Goal: Use online tool/utility: Utilize a website feature to perform a specific function

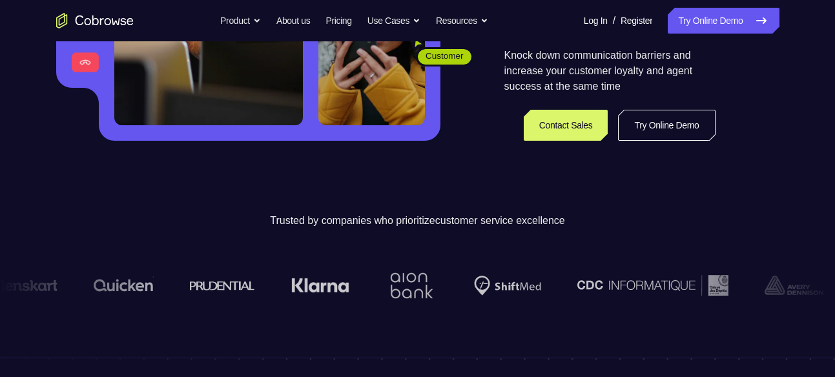
scroll to position [298, 0]
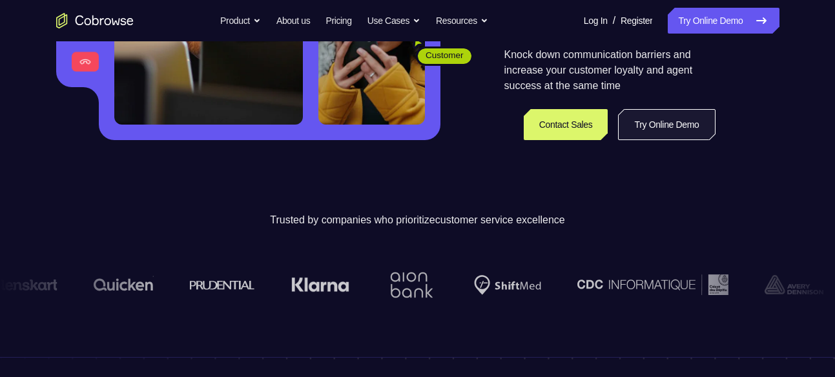
click at [642, 125] on link "Try Online Demo" at bounding box center [666, 124] width 97 height 31
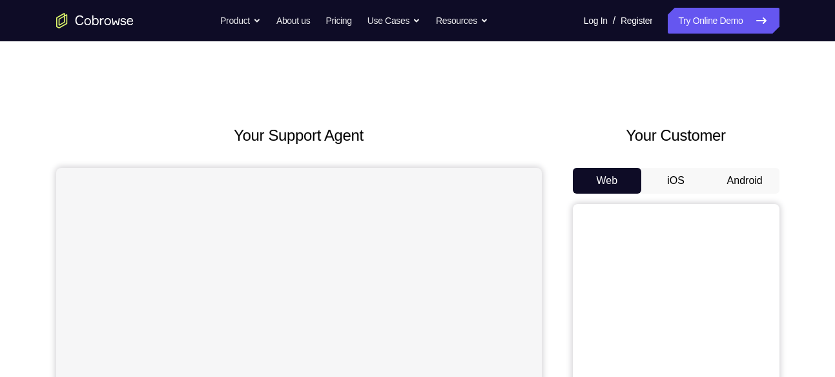
scroll to position [90, 0]
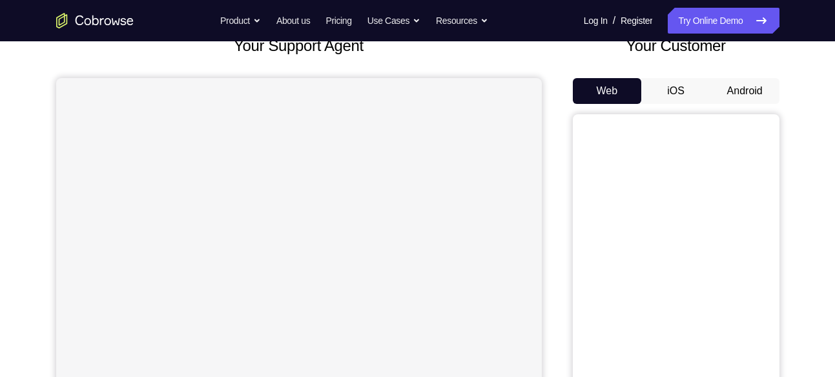
click at [738, 87] on button "Android" at bounding box center [745, 91] width 69 height 26
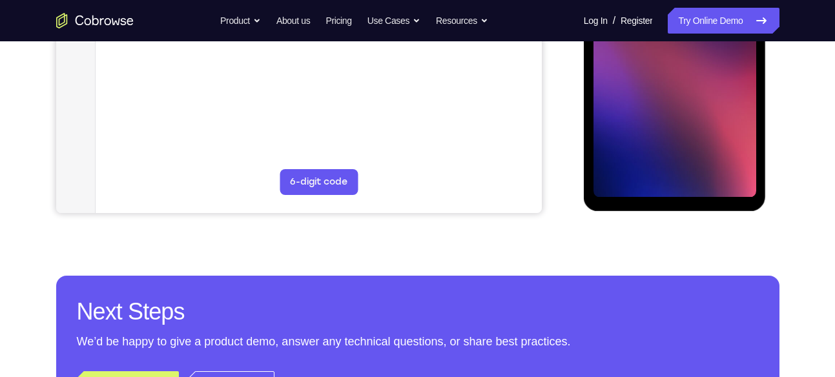
scroll to position [270, 0]
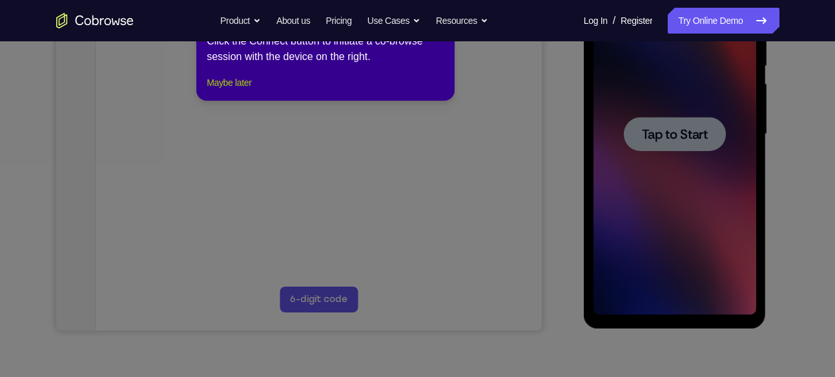
click at [231, 90] on button "Maybe later" at bounding box center [229, 83] width 45 height 16
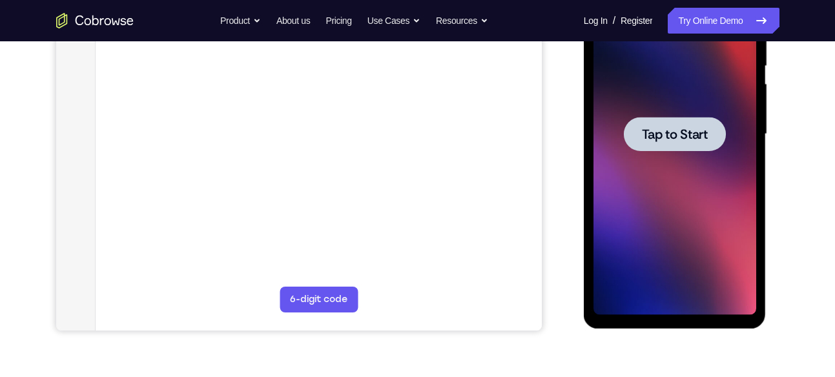
click at [655, 132] on span "Tap to Start" at bounding box center [675, 134] width 66 height 13
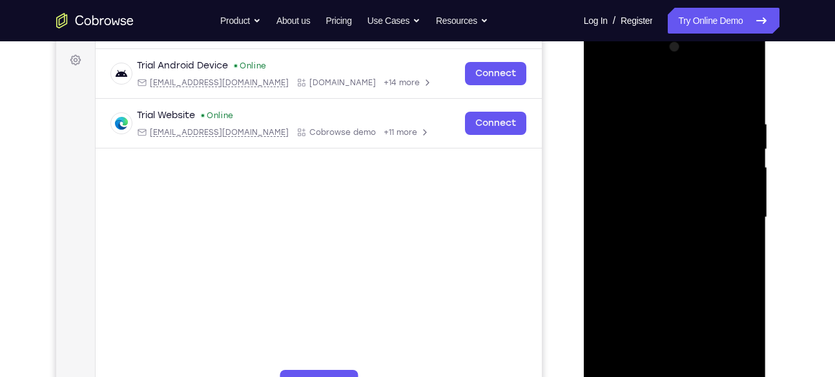
scroll to position [336, 0]
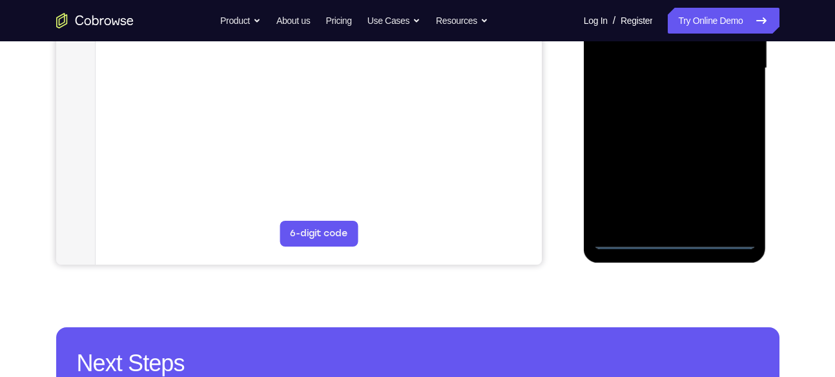
click at [672, 240] on div at bounding box center [675, 69] width 163 height 362
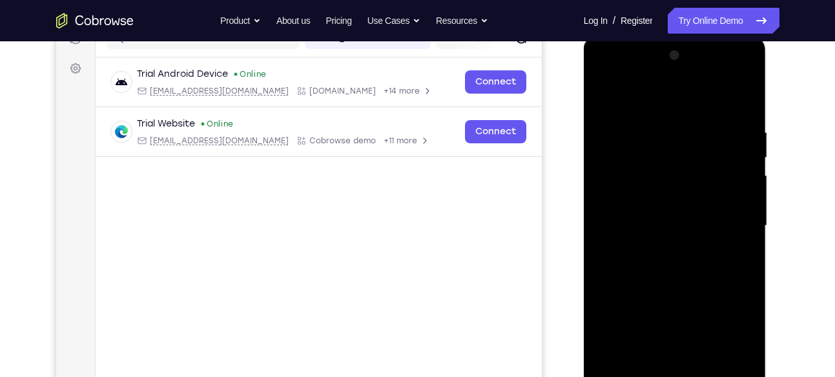
scroll to position [210, 0]
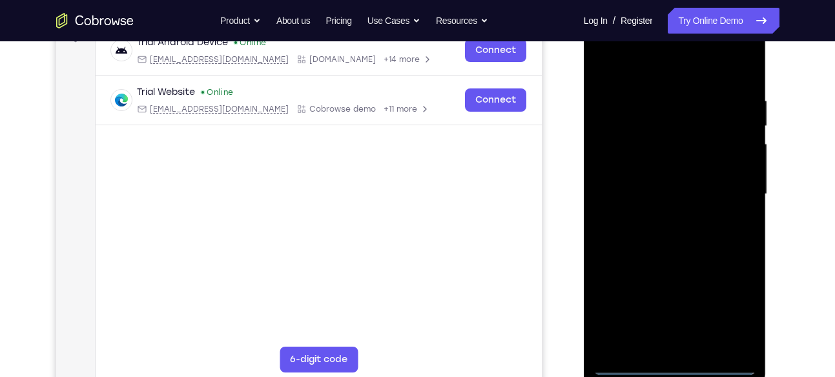
click at [728, 306] on div at bounding box center [675, 195] width 163 height 362
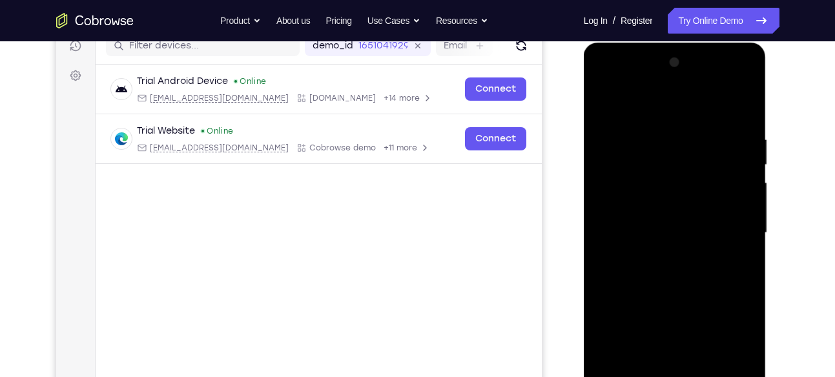
scroll to position [172, 0]
click at [614, 76] on div at bounding box center [675, 233] width 163 height 362
click at [627, 161] on div at bounding box center [675, 233] width 163 height 362
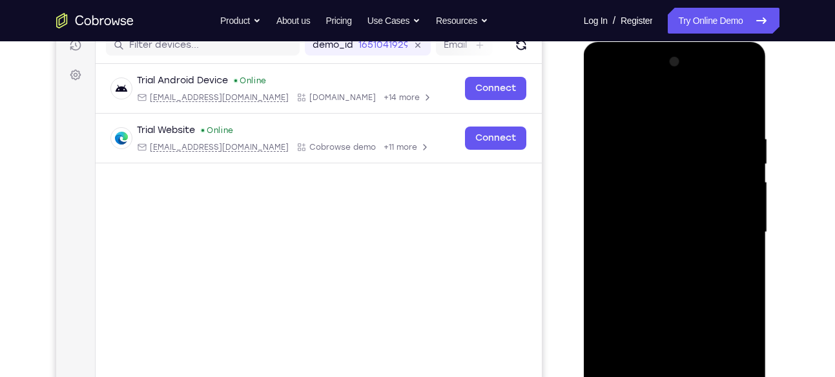
click at [660, 108] on div at bounding box center [675, 233] width 163 height 362
click at [649, 180] on div at bounding box center [675, 233] width 163 height 362
click at [724, 107] on div at bounding box center [675, 233] width 163 height 362
click at [665, 225] on div at bounding box center [675, 233] width 163 height 362
click at [654, 171] on div at bounding box center [675, 233] width 163 height 362
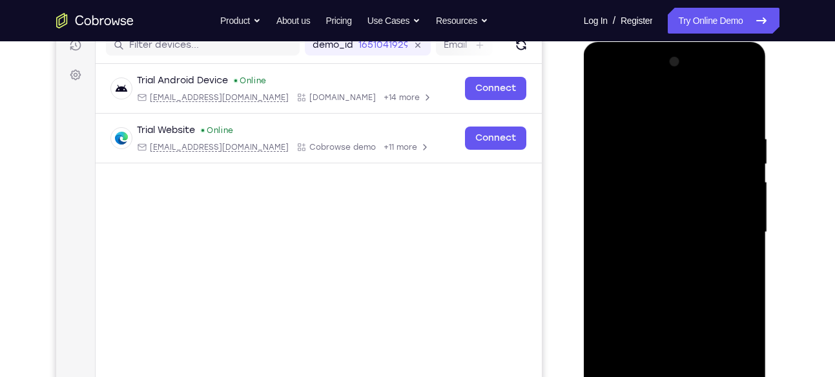
click at [649, 196] on div at bounding box center [675, 233] width 163 height 362
click at [632, 244] on div at bounding box center [675, 233] width 163 height 362
drag, startPoint x: 700, startPoint y: 230, endPoint x: 702, endPoint y: 195, distance: 35.0
click at [702, 195] on div at bounding box center [675, 233] width 163 height 362
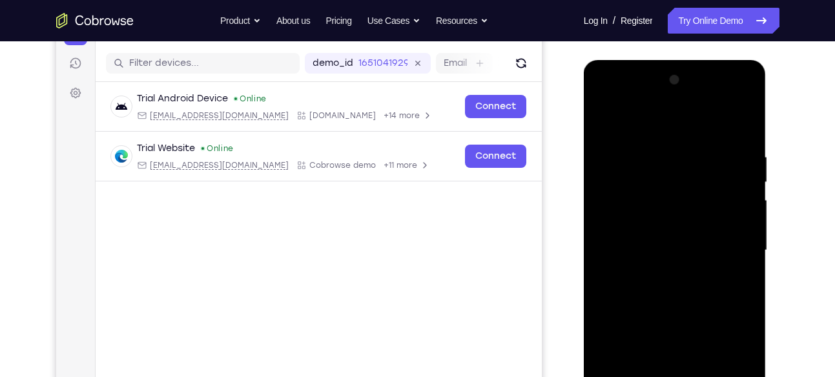
scroll to position [154, 0]
drag, startPoint x: 692, startPoint y: 242, endPoint x: 716, endPoint y: 184, distance: 63.1
click at [716, 184] on div at bounding box center [675, 250] width 163 height 362
click at [660, 214] on div at bounding box center [675, 250] width 163 height 362
drag, startPoint x: 624, startPoint y: 254, endPoint x: 651, endPoint y: 203, distance: 57.5
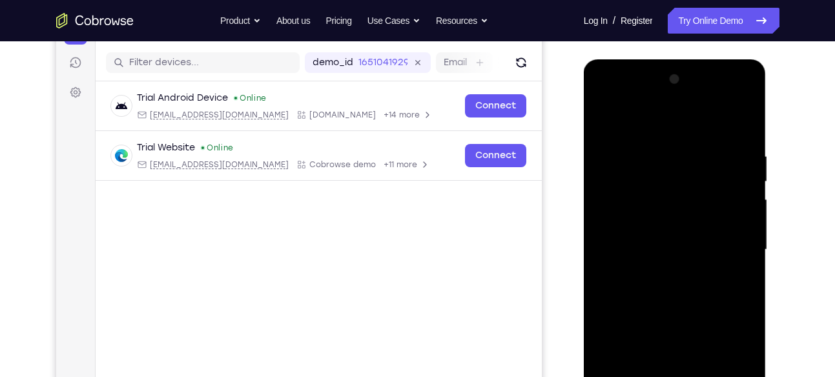
click at [651, 203] on div at bounding box center [675, 250] width 163 height 362
click at [618, 205] on div at bounding box center [675, 250] width 163 height 362
click at [621, 315] on div at bounding box center [675, 250] width 163 height 362
click at [676, 353] on div at bounding box center [675, 250] width 163 height 362
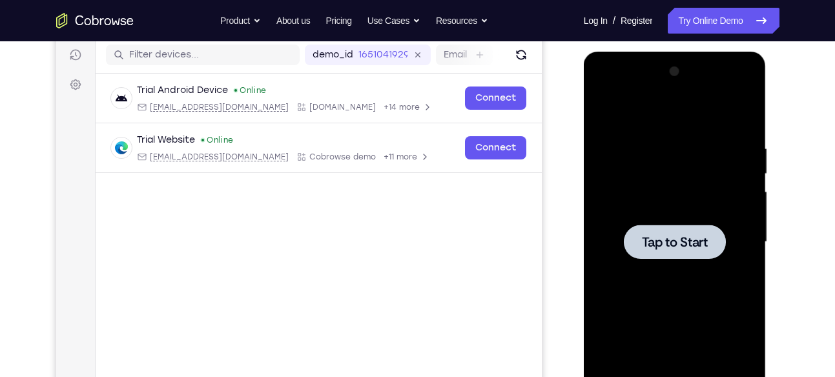
scroll to position [162, 0]
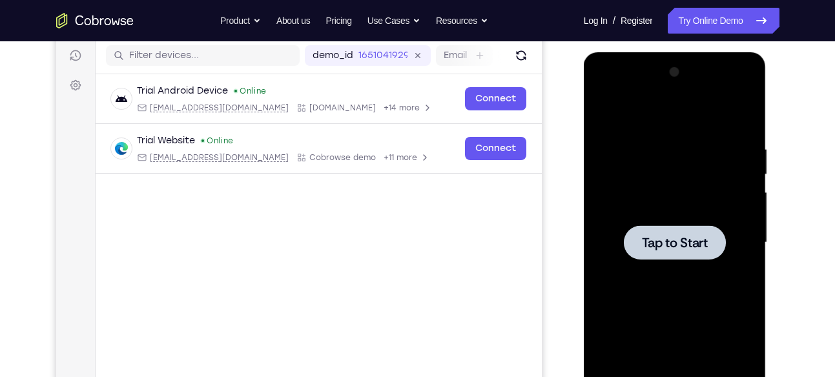
click at [640, 231] on div at bounding box center [675, 242] width 102 height 34
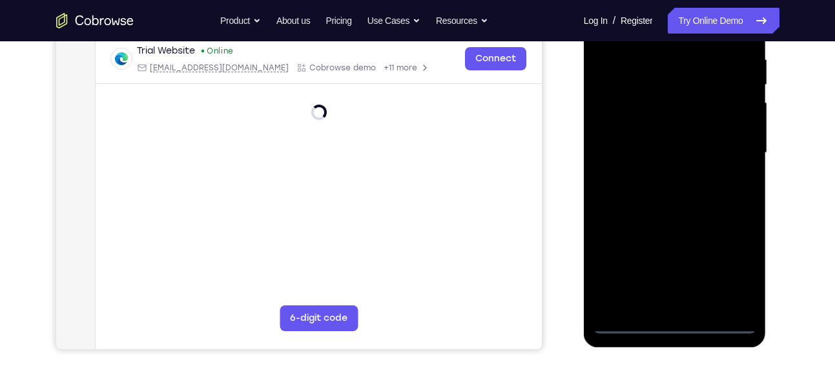
scroll to position [252, 0]
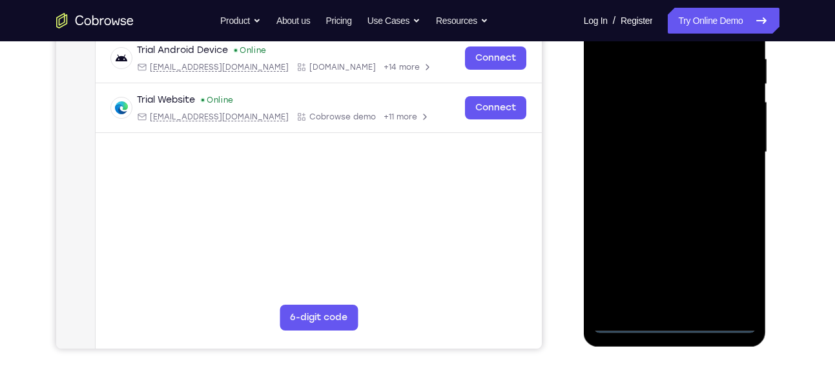
click at [677, 318] on div at bounding box center [675, 153] width 163 height 362
click at [669, 321] on div at bounding box center [675, 153] width 163 height 362
click at [732, 268] on div at bounding box center [675, 153] width 163 height 362
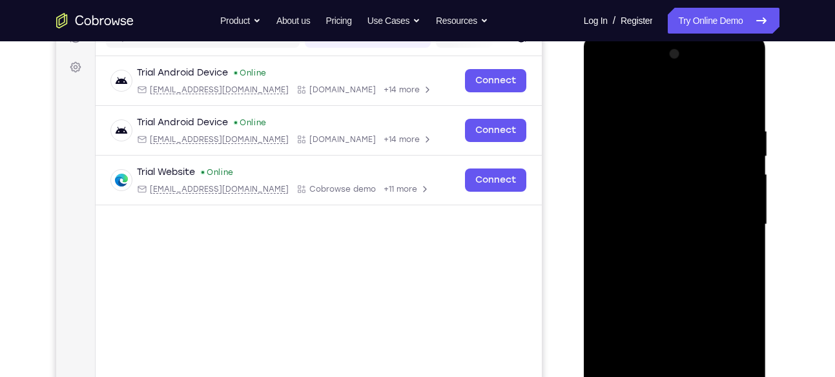
scroll to position [179, 0]
click at [677, 103] on div at bounding box center [675, 226] width 163 height 362
click at [666, 153] on div at bounding box center [675, 226] width 163 height 362
click at [665, 118] on div at bounding box center [675, 226] width 163 height 362
click at [638, 175] on div at bounding box center [675, 226] width 163 height 362
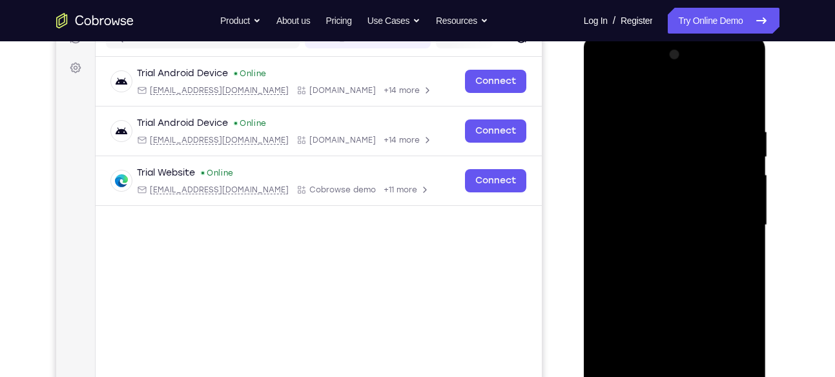
click at [727, 98] on div at bounding box center [675, 226] width 163 height 362
click at [680, 216] on div at bounding box center [675, 226] width 163 height 362
click at [666, 162] on div at bounding box center [675, 226] width 163 height 362
click at [642, 194] on div at bounding box center [675, 226] width 163 height 362
click at [631, 232] on div at bounding box center [675, 226] width 163 height 362
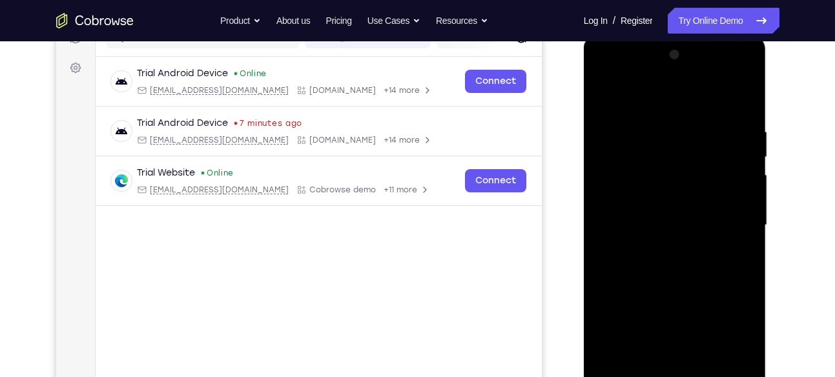
drag, startPoint x: 59, startPoint y: 175, endPoint x: 482, endPoint y: 273, distance: 434.3
click at [648, 233] on div at bounding box center [675, 226] width 163 height 362
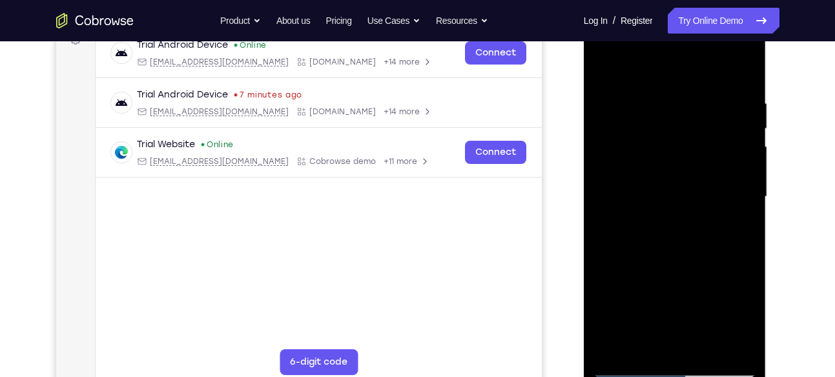
scroll to position [198, 0]
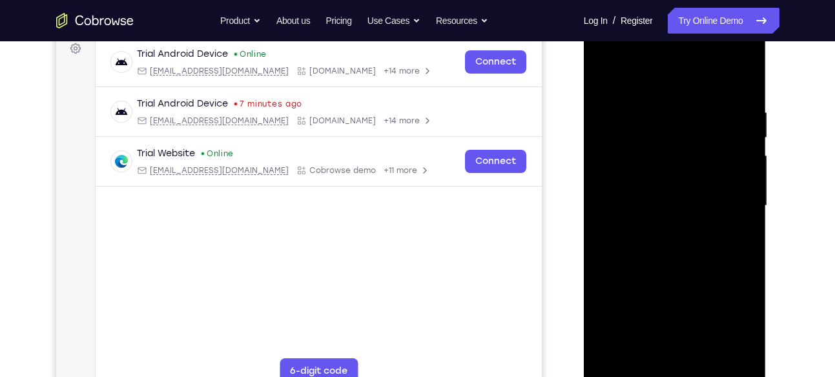
drag, startPoint x: 661, startPoint y: 187, endPoint x: 651, endPoint y: 102, distance: 85.3
click at [651, 102] on div at bounding box center [675, 206] width 163 height 362
click at [647, 175] on div at bounding box center [675, 206] width 163 height 362
click at [613, 214] on div at bounding box center [675, 206] width 163 height 362
drag, startPoint x: 628, startPoint y: 208, endPoint x: 629, endPoint y: 149, distance: 59.4
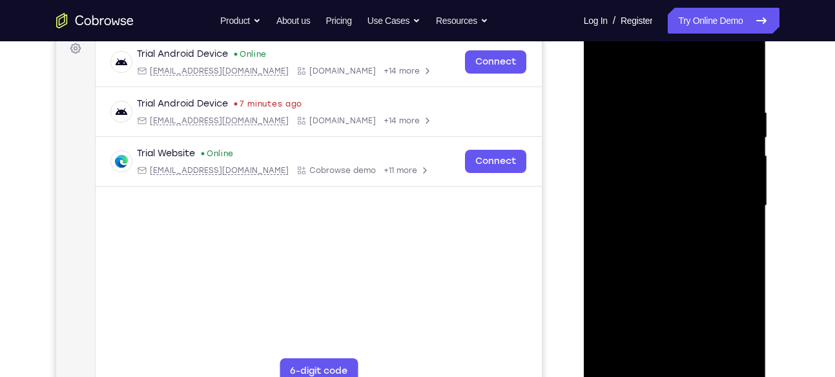
click at [629, 149] on div at bounding box center [675, 206] width 163 height 362
click at [617, 269] on div at bounding box center [675, 206] width 163 height 362
click at [676, 314] on div at bounding box center [675, 206] width 163 height 362
click at [736, 79] on div at bounding box center [675, 206] width 163 height 362
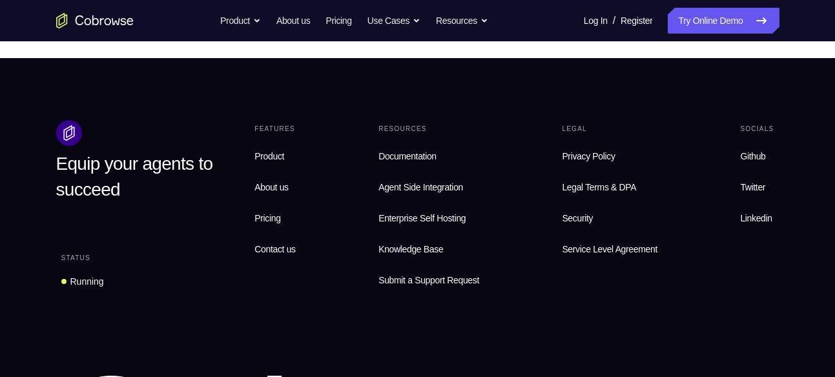
scroll to position [899, 0]
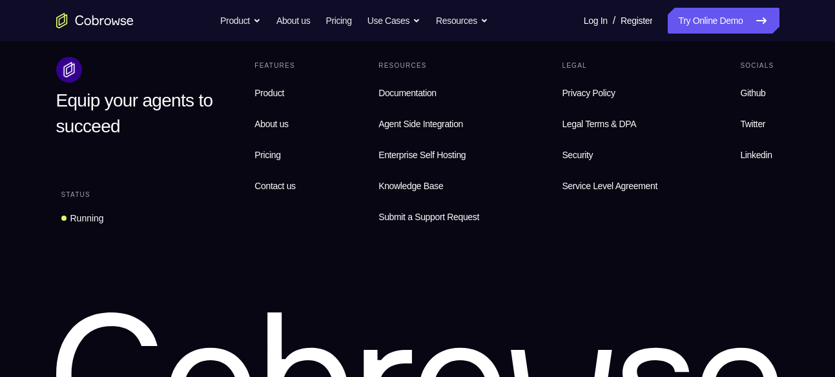
drag, startPoint x: 399, startPoint y: -490, endPoint x: 475, endPoint y: 70, distance: 564.7
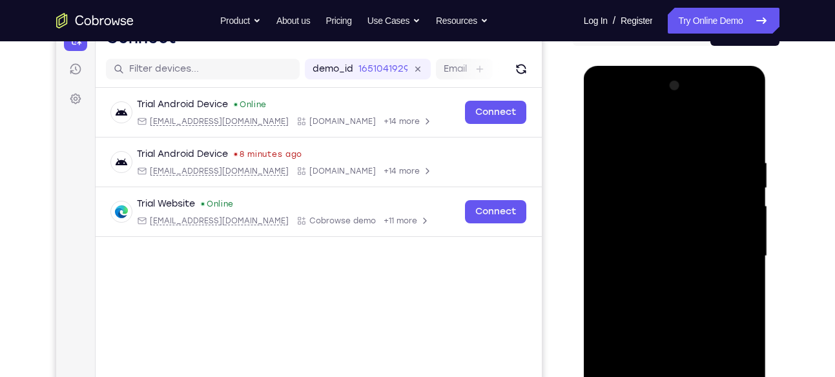
scroll to position [134, 0]
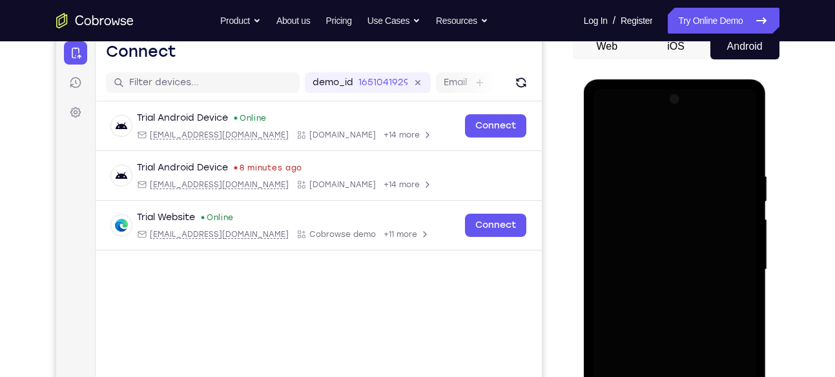
click at [723, 187] on div at bounding box center [675, 270] width 163 height 362
drag, startPoint x: 723, startPoint y: 187, endPoint x: 726, endPoint y: 147, distance: 39.5
click at [726, 147] on div at bounding box center [675, 270] width 163 height 362
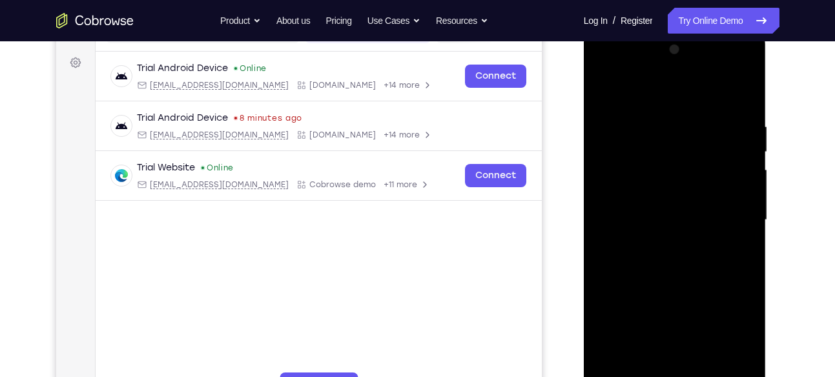
scroll to position [185, 0]
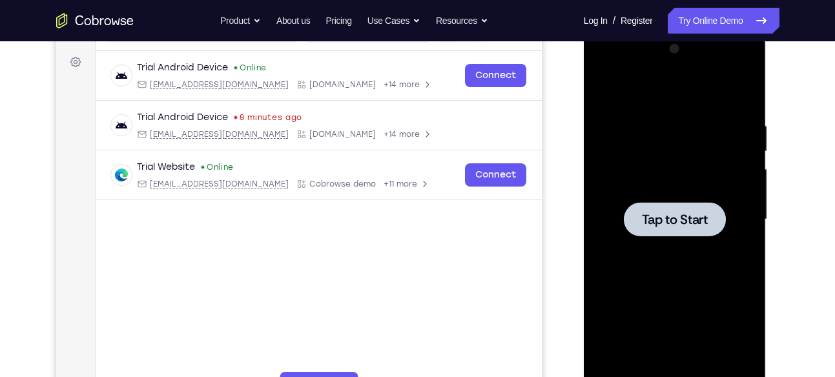
click at [700, 206] on div at bounding box center [675, 219] width 102 height 34
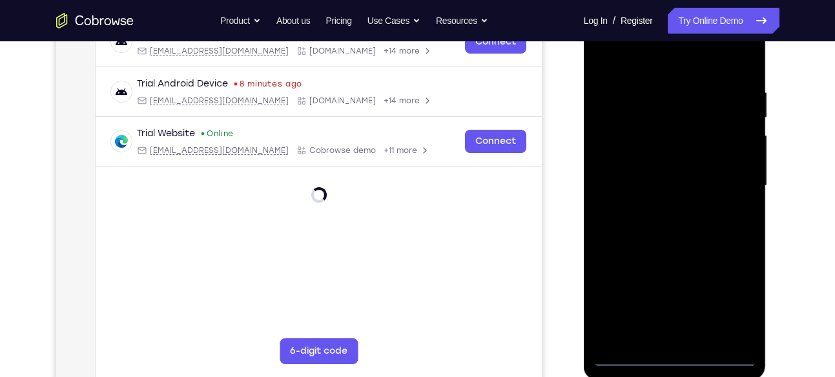
scroll to position [219, 0]
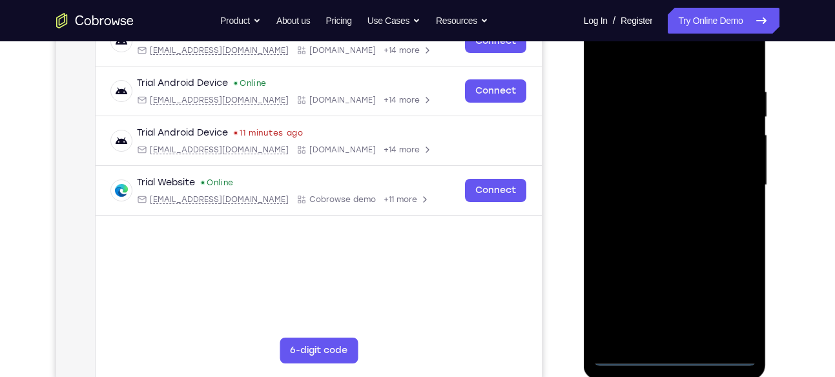
click at [669, 351] on div at bounding box center [675, 186] width 163 height 362
click at [676, 359] on div at bounding box center [675, 186] width 163 height 362
click at [724, 304] on div at bounding box center [675, 186] width 163 height 362
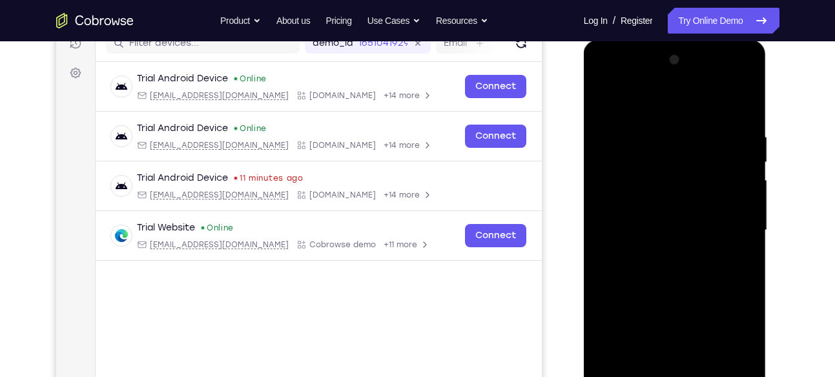
scroll to position [172, 0]
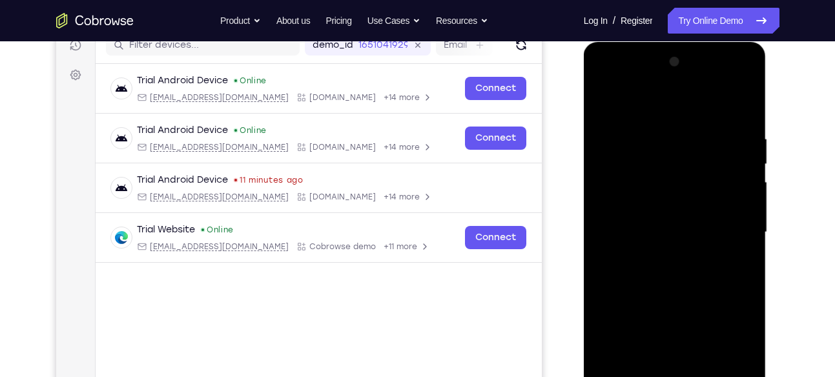
click at [684, 110] on div at bounding box center [675, 233] width 163 height 362
click at [658, 155] on div at bounding box center [675, 233] width 163 height 362
click at [682, 109] on div at bounding box center [675, 233] width 163 height 362
click at [642, 262] on div at bounding box center [675, 233] width 163 height 362
click at [697, 105] on div at bounding box center [675, 233] width 163 height 362
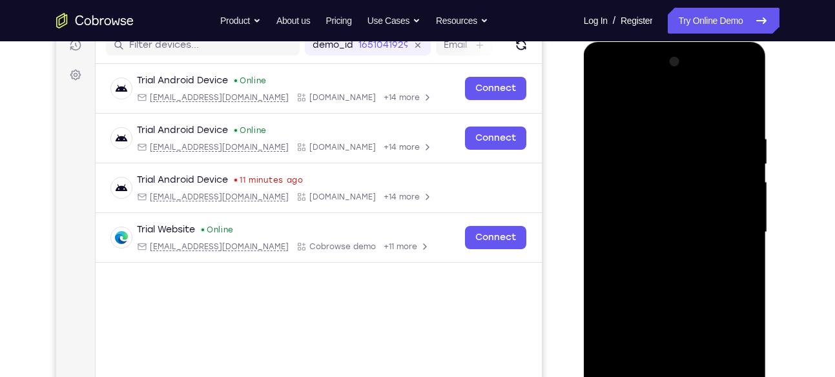
click at [607, 107] on div at bounding box center [675, 233] width 163 height 362
click at [690, 105] on div at bounding box center [675, 233] width 163 height 362
click at [660, 172] on div at bounding box center [675, 233] width 163 height 362
click at [658, 207] on div at bounding box center [675, 233] width 163 height 362
click at [672, 255] on div at bounding box center [675, 233] width 163 height 362
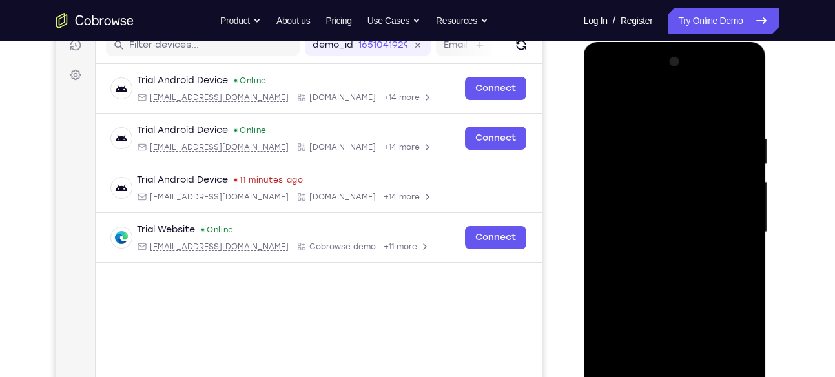
click at [662, 255] on div at bounding box center [675, 233] width 163 height 362
click at [726, 110] on div at bounding box center [675, 233] width 163 height 362
click at [740, 108] on div at bounding box center [675, 233] width 163 height 362
click at [682, 222] on div at bounding box center [675, 233] width 163 height 362
drag, startPoint x: 682, startPoint y: 216, endPoint x: 734, endPoint y: 69, distance: 155.5
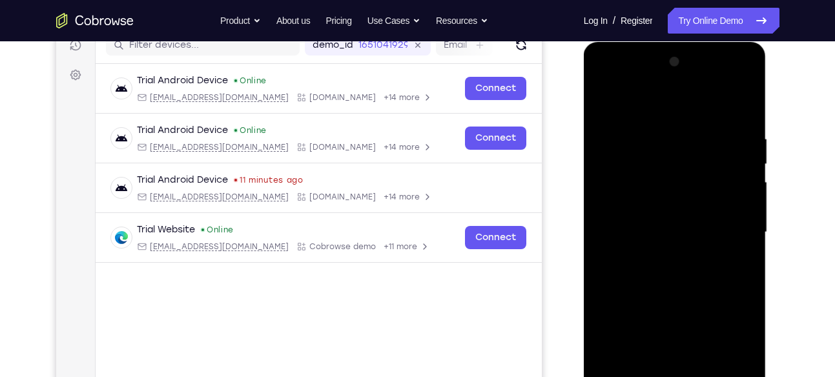
click at [734, 69] on div at bounding box center [675, 233] width 163 height 362
drag, startPoint x: 685, startPoint y: 145, endPoint x: 698, endPoint y: 249, distance: 104.8
click at [698, 249] on div at bounding box center [675, 233] width 163 height 362
click at [725, 137] on div at bounding box center [675, 233] width 163 height 362
click at [726, 151] on div at bounding box center [675, 233] width 163 height 362
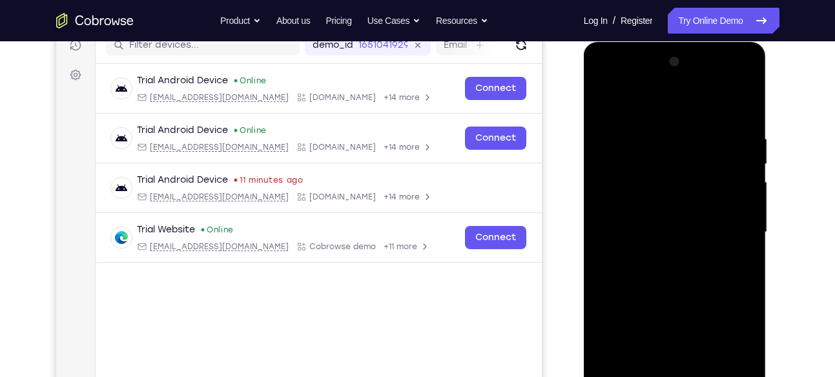
click at [714, 244] on div at bounding box center [675, 233] width 163 height 362
click at [722, 339] on div at bounding box center [675, 233] width 163 height 362
click at [699, 249] on div at bounding box center [675, 233] width 163 height 362
click at [669, 281] on div at bounding box center [675, 233] width 163 height 362
click at [712, 289] on div at bounding box center [675, 233] width 163 height 362
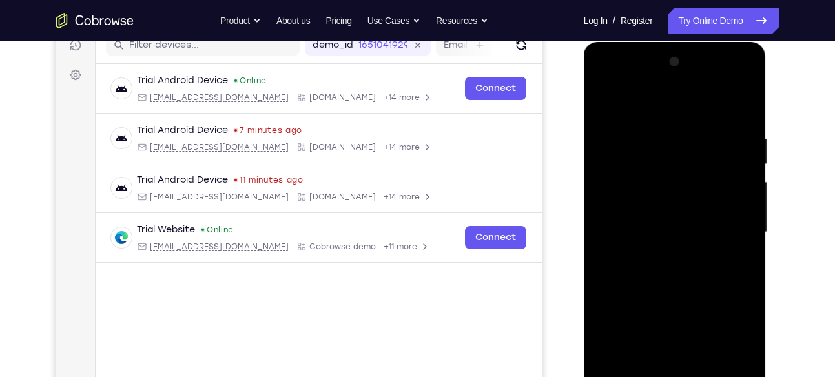
click at [674, 185] on div at bounding box center [675, 233] width 163 height 362
click at [713, 330] on div at bounding box center [675, 233] width 163 height 362
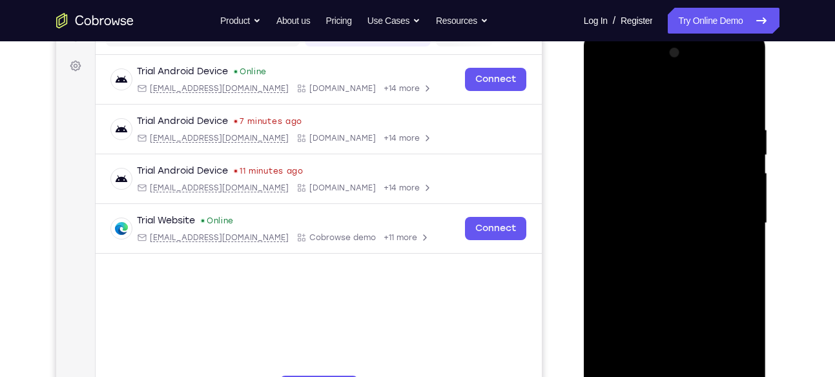
scroll to position [179, 0]
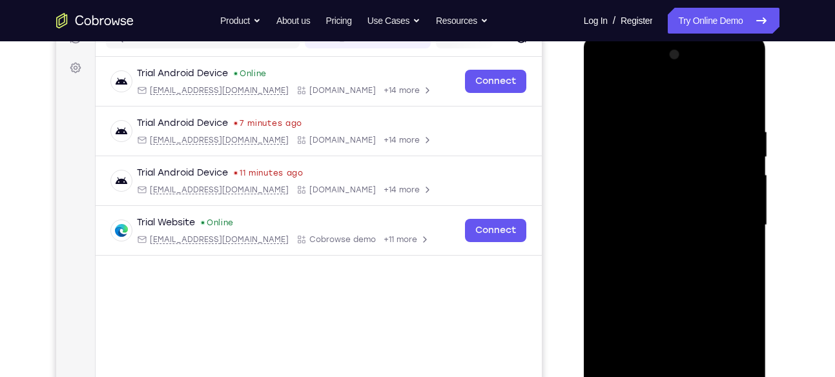
click at [723, 98] on div at bounding box center [675, 226] width 163 height 362
click at [733, 116] on div at bounding box center [675, 226] width 163 height 362
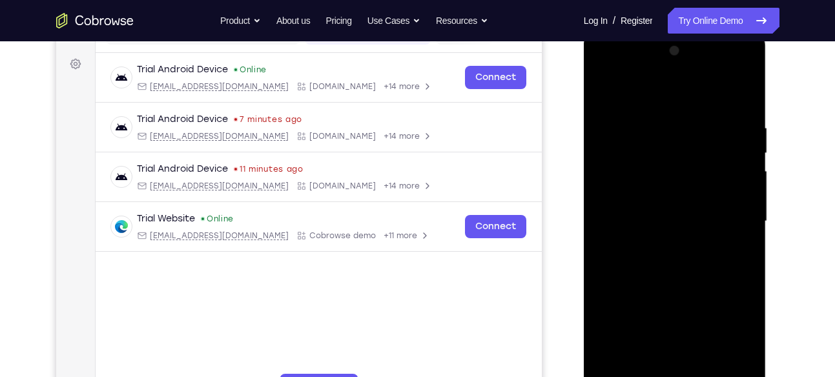
scroll to position [183, 0]
drag, startPoint x: 689, startPoint y: 131, endPoint x: 713, endPoint y: 272, distance: 143.5
click at [713, 272] on div at bounding box center [675, 221] width 163 height 362
drag, startPoint x: 713, startPoint y: 219, endPoint x: 706, endPoint y: 260, distance: 42.0
click at [706, 260] on div at bounding box center [675, 221] width 163 height 362
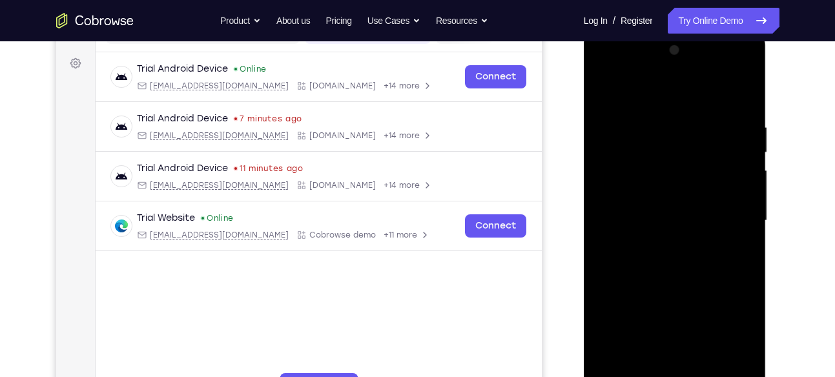
click at [740, 98] on div at bounding box center [675, 221] width 163 height 362
click at [702, 111] on div at bounding box center [675, 221] width 163 height 362
click at [662, 169] on div at bounding box center [675, 221] width 163 height 362
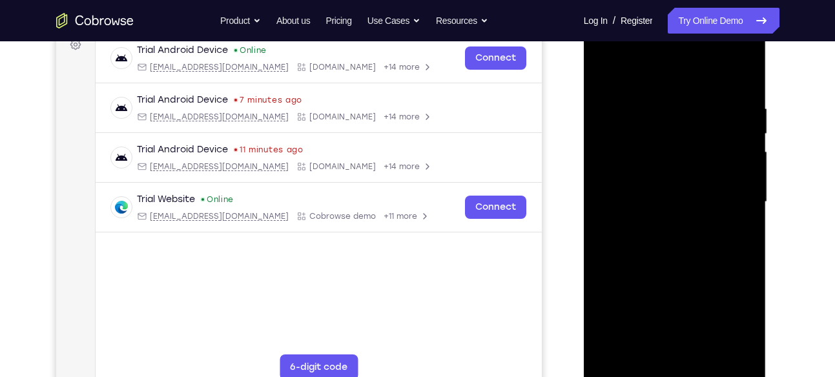
scroll to position [209, 0]
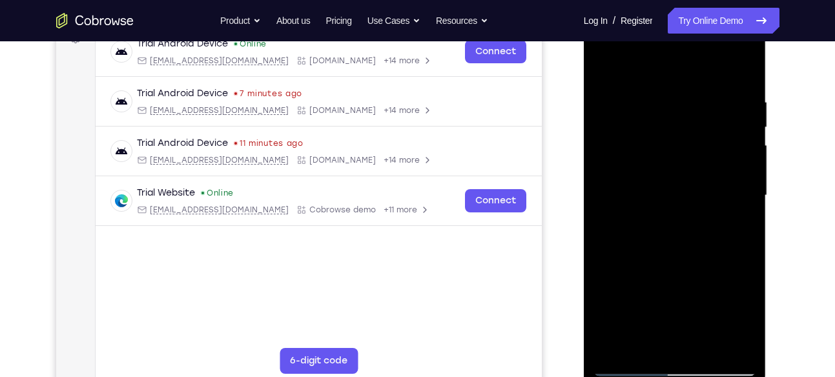
click at [727, 129] on div at bounding box center [675, 196] width 163 height 362
click at [681, 276] on div at bounding box center [675, 196] width 163 height 362
drag, startPoint x: 672, startPoint y: 191, endPoint x: 683, endPoint y: 161, distance: 31.7
click at [683, 161] on div at bounding box center [675, 196] width 163 height 362
click at [739, 112] on div at bounding box center [675, 196] width 163 height 362
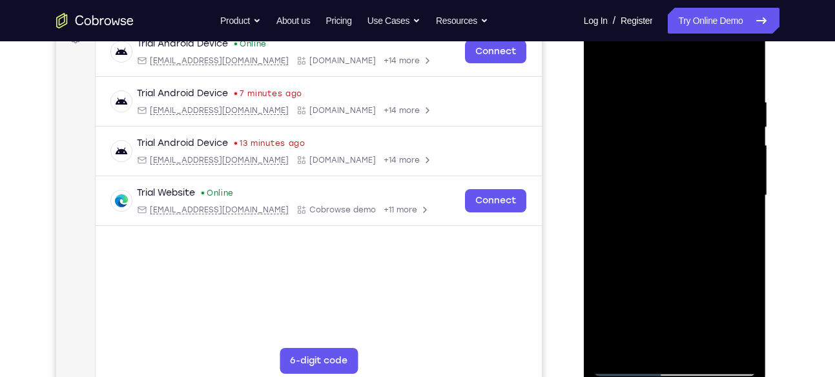
drag, startPoint x: 746, startPoint y: 159, endPoint x: 735, endPoint y: 119, distance: 41.5
click at [735, 119] on div at bounding box center [675, 196] width 163 height 362
click at [634, 231] on div at bounding box center [675, 196] width 163 height 362
click at [720, 349] on div at bounding box center [675, 196] width 163 height 362
click at [651, 211] on div at bounding box center [675, 196] width 163 height 362
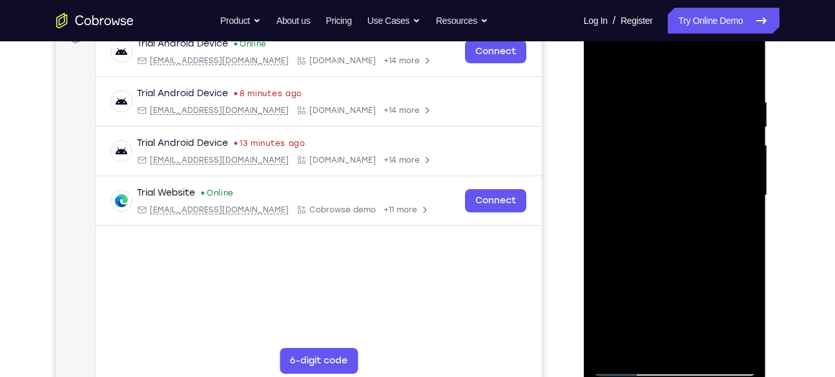
click at [721, 279] on div at bounding box center [675, 196] width 163 height 362
click at [653, 151] on div at bounding box center [675, 196] width 163 height 362
click at [678, 178] on div at bounding box center [675, 196] width 163 height 362
click at [722, 266] on div at bounding box center [675, 196] width 163 height 362
click at [656, 176] on div at bounding box center [675, 196] width 163 height 362
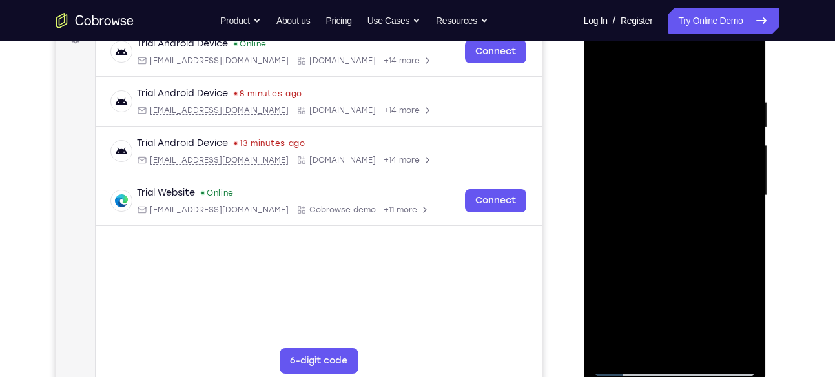
click at [720, 272] on div at bounding box center [675, 196] width 163 height 362
click at [631, 236] on div at bounding box center [675, 196] width 163 height 362
click at [720, 262] on div at bounding box center [675, 196] width 163 height 362
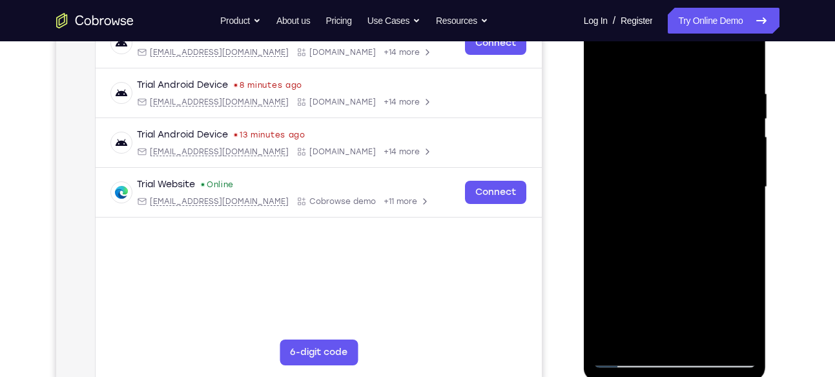
scroll to position [218, 0]
click at [649, 166] on div at bounding box center [675, 187] width 163 height 362
drag, startPoint x: 674, startPoint y: 269, endPoint x: 704, endPoint y: 195, distance: 80.0
click at [704, 195] on div at bounding box center [675, 187] width 163 height 362
click at [698, 207] on div at bounding box center [675, 187] width 163 height 362
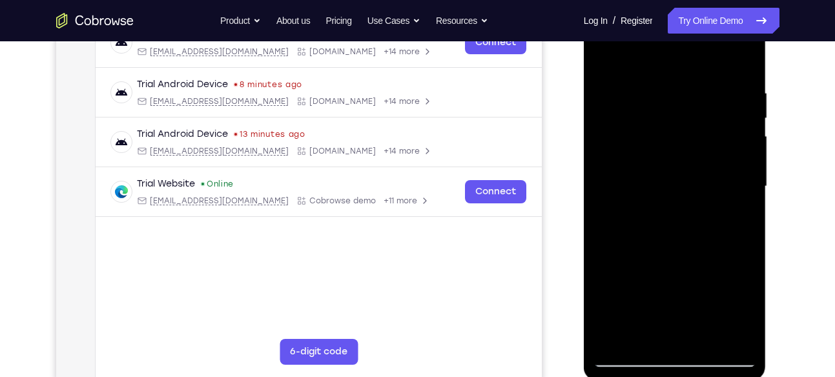
drag, startPoint x: 695, startPoint y: 218, endPoint x: 698, endPoint y: 171, distance: 46.6
click at [698, 171] on div at bounding box center [675, 187] width 163 height 362
drag, startPoint x: 672, startPoint y: 255, endPoint x: 677, endPoint y: 245, distance: 11.0
click at [677, 245] on div at bounding box center [675, 187] width 163 height 362
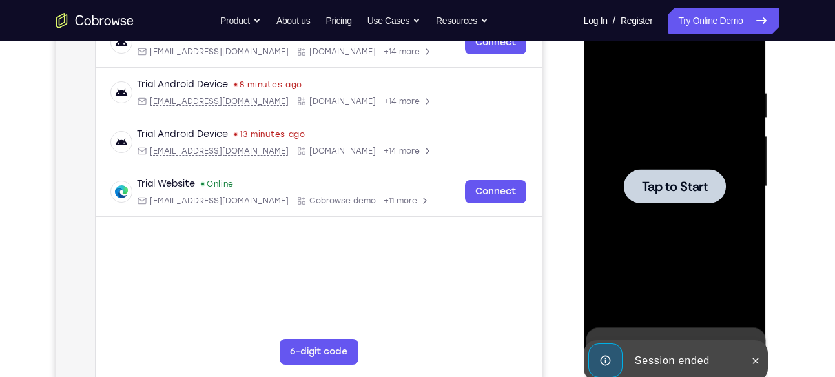
click at [669, 184] on span "Tap to Start" at bounding box center [675, 186] width 66 height 13
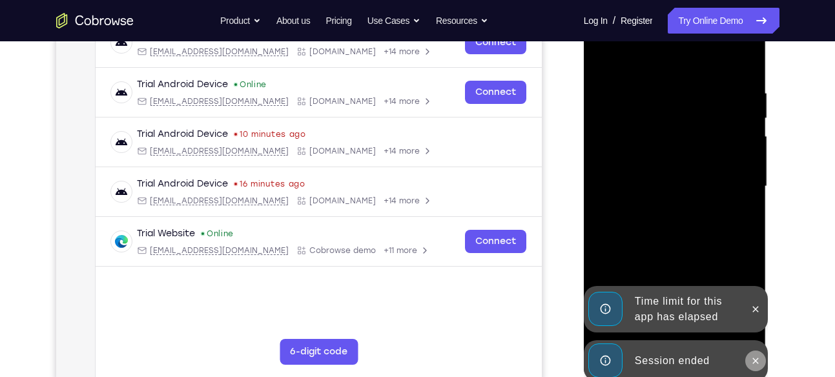
click at [756, 362] on icon at bounding box center [756, 361] width 10 height 10
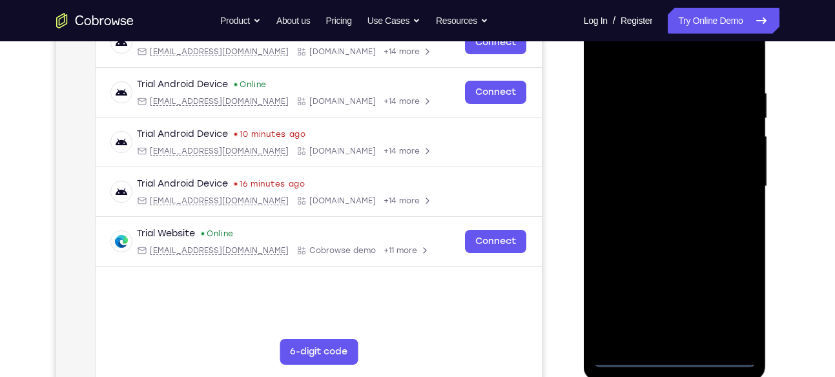
click at [681, 355] on div at bounding box center [675, 187] width 163 height 362
click at [735, 306] on div at bounding box center [675, 187] width 163 height 362
click at [684, 64] on div at bounding box center [675, 187] width 163 height 362
click at [672, 116] on div at bounding box center [675, 187] width 163 height 362
click at [686, 79] on div at bounding box center [675, 187] width 163 height 362
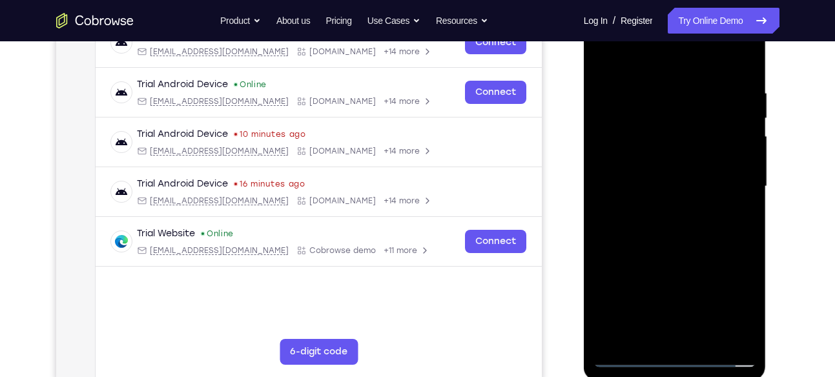
click at [642, 211] on div at bounding box center [675, 187] width 163 height 362
click at [607, 58] on div at bounding box center [675, 187] width 163 height 362
click at [696, 56] on div at bounding box center [675, 187] width 163 height 362
click at [671, 134] on div at bounding box center [675, 187] width 163 height 362
click at [665, 162] on div at bounding box center [675, 187] width 163 height 362
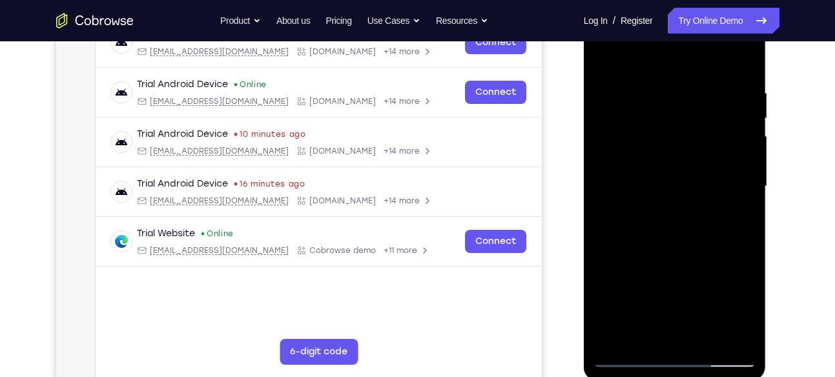
click at [678, 205] on div at bounding box center [675, 187] width 163 height 362
click at [729, 66] on div at bounding box center [675, 187] width 163 height 362
click at [644, 183] on div at bounding box center [675, 187] width 163 height 362
click at [643, 104] on div at bounding box center [675, 187] width 163 height 362
click at [715, 131] on div at bounding box center [675, 187] width 163 height 362
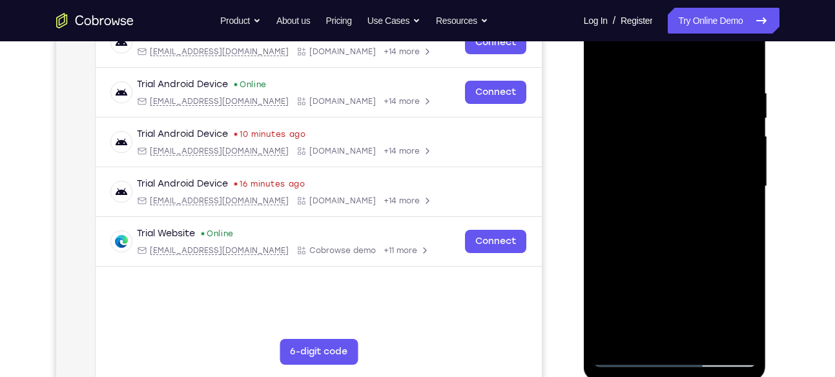
click at [704, 269] on div at bounding box center [675, 187] width 163 height 362
drag, startPoint x: 687, startPoint y: 278, endPoint x: 726, endPoint y: 202, distance: 84.7
click at [726, 202] on div at bounding box center [675, 187] width 163 height 362
click at [656, 262] on div at bounding box center [675, 187] width 163 height 362
drag, startPoint x: 691, startPoint y: 213, endPoint x: 708, endPoint y: 134, distance: 80.7
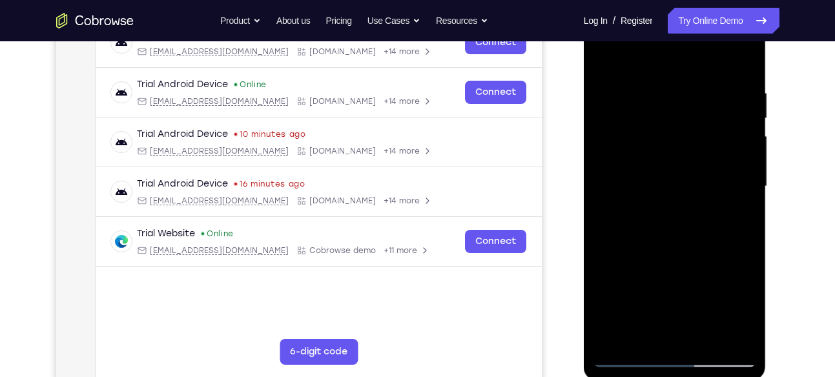
click at [708, 134] on div at bounding box center [675, 187] width 163 height 362
click at [614, 248] on div at bounding box center [675, 187] width 163 height 362
click at [716, 336] on div at bounding box center [675, 187] width 163 height 362
drag, startPoint x: 677, startPoint y: 104, endPoint x: 684, endPoint y: 143, distance: 40.0
click at [684, 143] on div at bounding box center [675, 187] width 163 height 362
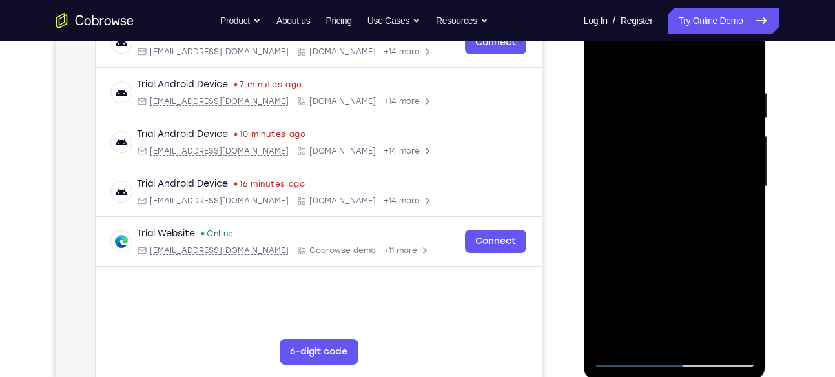
click at [681, 207] on div at bounding box center [675, 187] width 163 height 362
click at [662, 85] on div at bounding box center [675, 187] width 163 height 362
drag, startPoint x: 738, startPoint y: 225, endPoint x: 733, endPoint y: 203, distance: 23.3
click at [733, 203] on div at bounding box center [675, 187] width 163 height 362
click at [727, 275] on div at bounding box center [675, 187] width 163 height 362
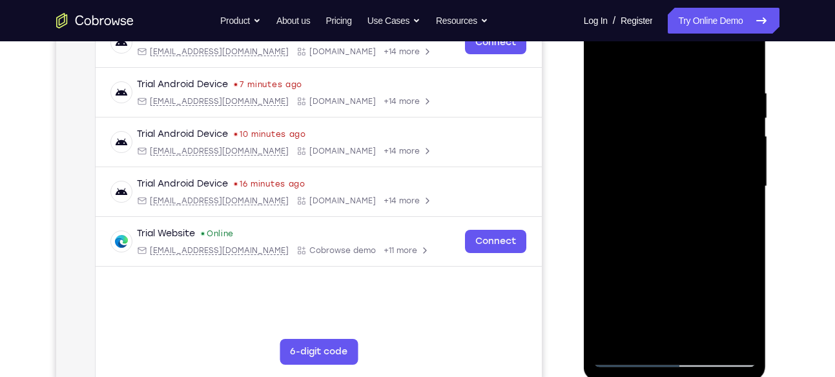
click at [609, 289] on div at bounding box center [675, 187] width 163 height 362
drag, startPoint x: 654, startPoint y: 289, endPoint x: 665, endPoint y: 194, distance: 95.6
click at [665, 194] on div at bounding box center [675, 187] width 163 height 362
click at [718, 341] on div at bounding box center [675, 187] width 163 height 362
click at [629, 218] on div at bounding box center [675, 187] width 163 height 362
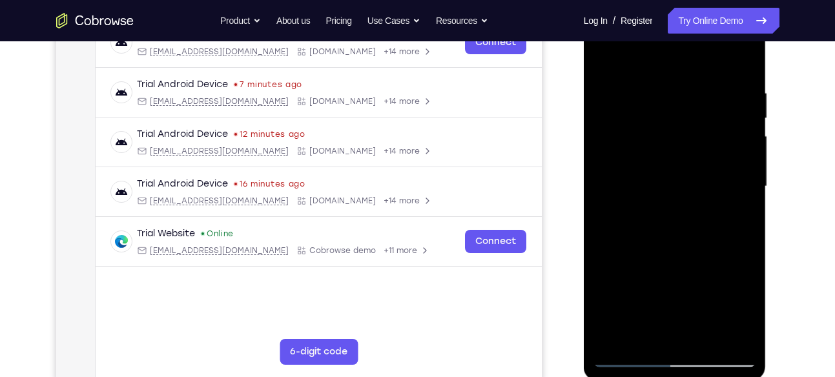
click at [716, 262] on div at bounding box center [675, 187] width 163 height 362
drag, startPoint x: 700, startPoint y: 252, endPoint x: 695, endPoint y: 150, distance: 102.2
click at [695, 150] on div at bounding box center [675, 187] width 163 height 362
click at [689, 291] on div at bounding box center [675, 187] width 163 height 362
click at [714, 337] on div at bounding box center [675, 187] width 163 height 362
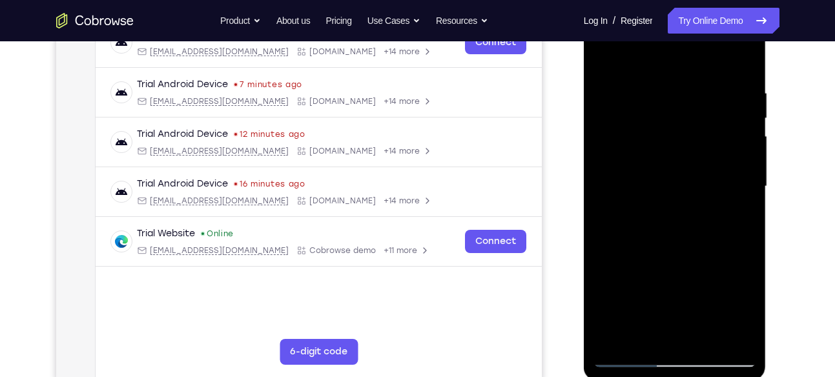
drag, startPoint x: 665, startPoint y: 158, endPoint x: 688, endPoint y: 209, distance: 56.4
click at [688, 209] on div at bounding box center [675, 187] width 163 height 362
click at [619, 273] on div at bounding box center [675, 187] width 163 height 362
drag, startPoint x: 648, startPoint y: 296, endPoint x: 680, endPoint y: 193, distance: 107.7
click at [680, 193] on div at bounding box center [675, 187] width 163 height 362
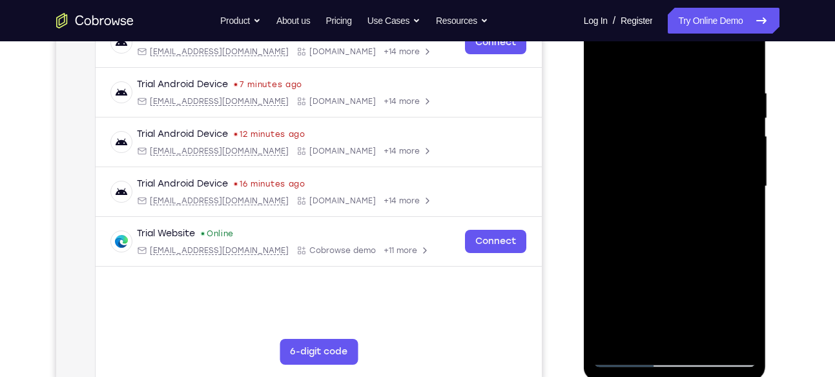
click at [720, 336] on div at bounding box center [675, 187] width 163 height 362
drag, startPoint x: 677, startPoint y: 159, endPoint x: 720, endPoint y: 156, distance: 43.4
click at [720, 156] on div at bounding box center [675, 187] width 163 height 362
click at [649, 221] on div at bounding box center [675, 187] width 163 height 362
click at [720, 342] on div at bounding box center [675, 187] width 163 height 362
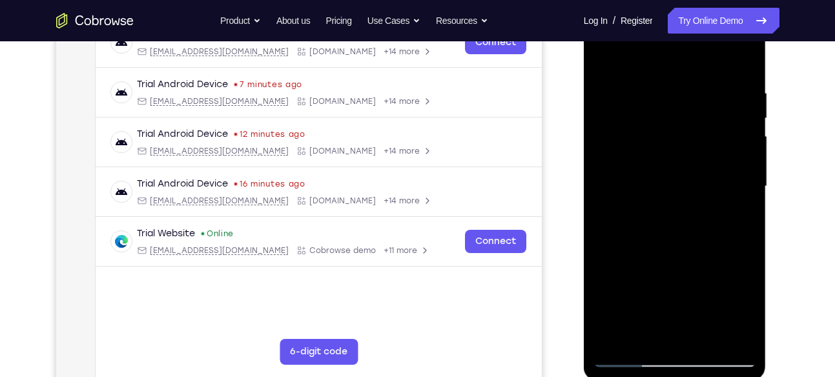
click at [643, 239] on div at bounding box center [675, 187] width 163 height 362
click at [705, 264] on div at bounding box center [675, 187] width 163 height 362
click at [726, 214] on div at bounding box center [675, 187] width 163 height 362
click at [691, 211] on div at bounding box center [675, 187] width 163 height 362
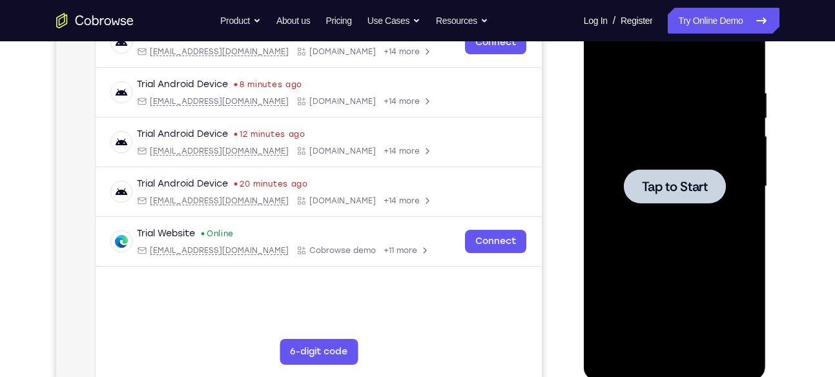
click at [658, 182] on span "Tap to Start" at bounding box center [675, 186] width 66 height 13
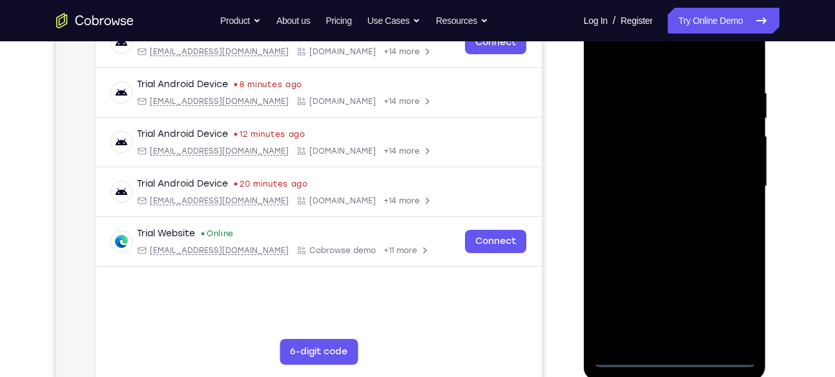
click at [676, 357] on div at bounding box center [675, 187] width 163 height 362
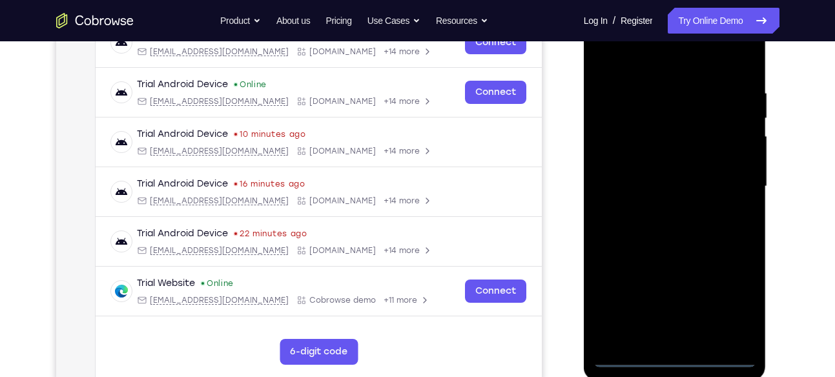
click at [737, 302] on div at bounding box center [675, 187] width 163 height 362
click at [680, 65] on div at bounding box center [675, 187] width 163 height 362
click at [673, 116] on div at bounding box center [675, 187] width 163 height 362
drag, startPoint x: 673, startPoint y: 116, endPoint x: 680, endPoint y: 167, distance: 50.9
click at [680, 167] on div at bounding box center [675, 187] width 163 height 362
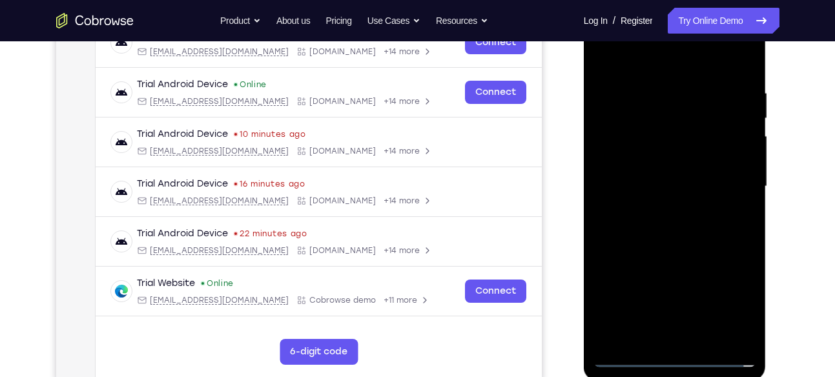
click at [686, 116] on div at bounding box center [675, 187] width 163 height 362
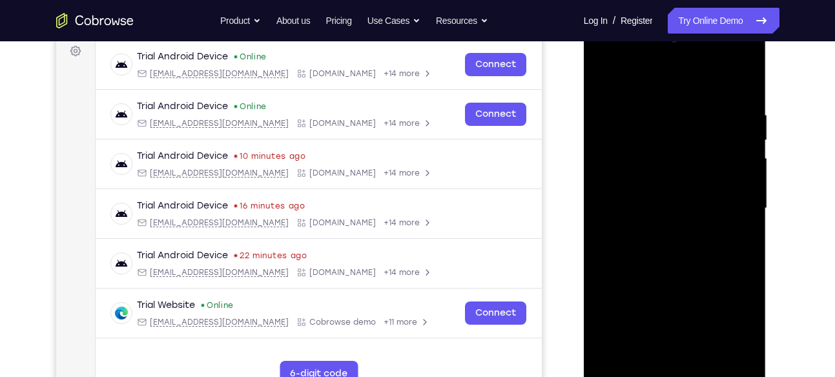
scroll to position [194, 0]
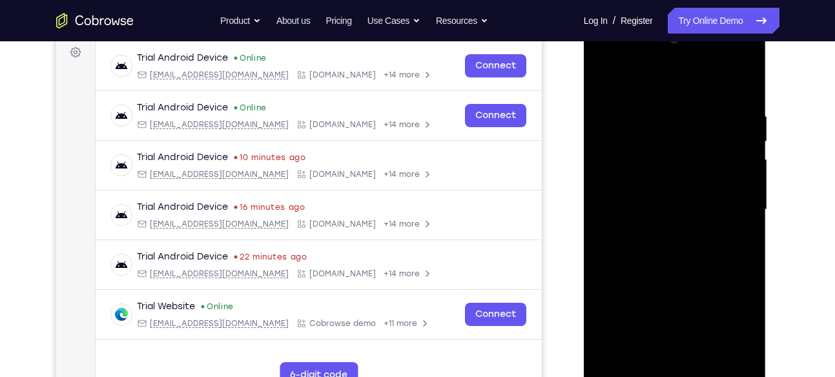
click at [696, 81] on div at bounding box center [675, 210] width 163 height 362
click at [616, 112] on div at bounding box center [675, 210] width 163 height 362
click at [716, 233] on div at bounding box center [675, 210] width 163 height 362
click at [689, 205] on div at bounding box center [675, 210] width 163 height 362
click at [625, 191] on div at bounding box center [675, 210] width 163 height 362
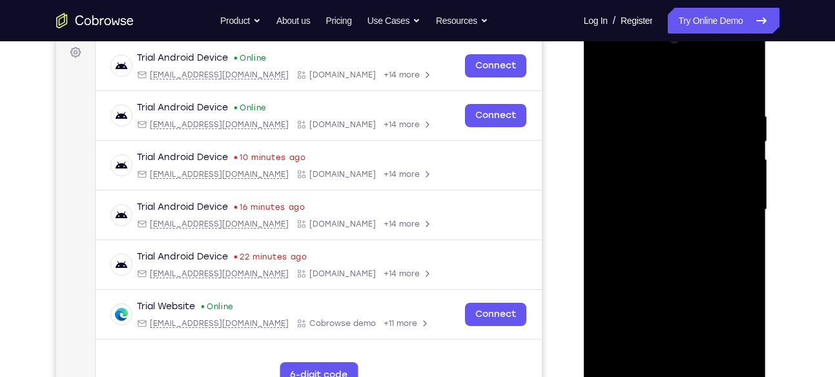
click at [659, 156] on div at bounding box center [675, 210] width 163 height 362
click at [676, 198] on div at bounding box center [675, 210] width 163 height 362
click at [672, 158] on div at bounding box center [675, 210] width 163 height 362
click at [682, 194] on div at bounding box center [675, 210] width 163 height 362
click at [696, 196] on div at bounding box center [675, 210] width 163 height 362
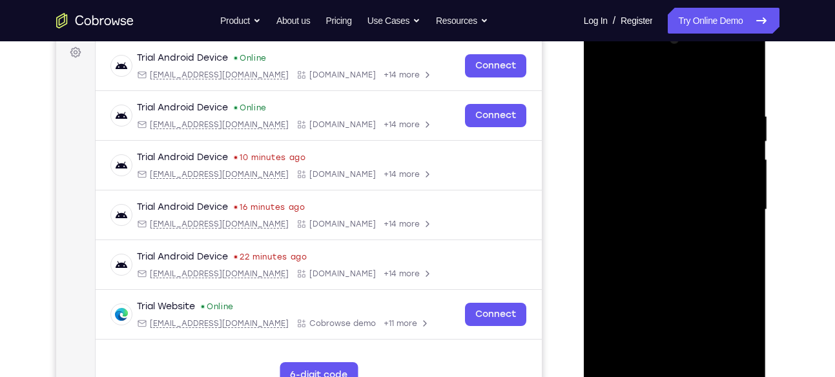
click at [720, 280] on div at bounding box center [675, 210] width 163 height 362
click at [643, 160] on div at bounding box center [675, 210] width 163 height 362
click at [734, 81] on div at bounding box center [675, 210] width 163 height 362
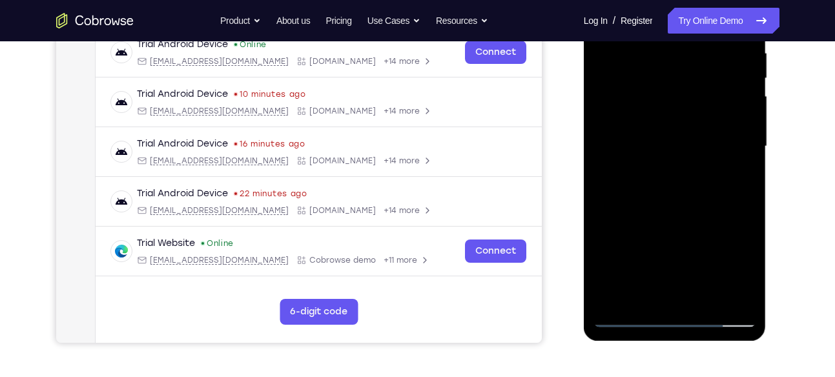
scroll to position [258, 0]
click at [627, 312] on div at bounding box center [675, 146] width 163 height 362
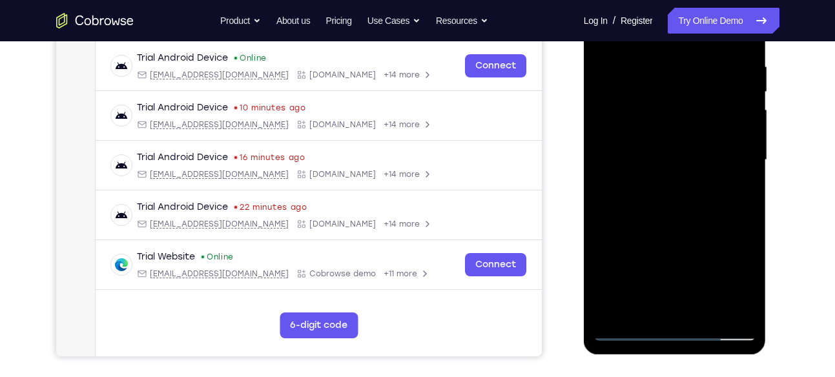
scroll to position [246, 0]
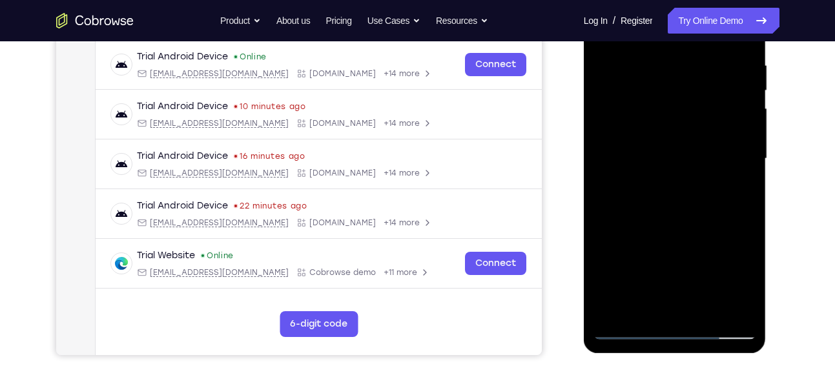
click at [630, 331] on div at bounding box center [675, 159] width 163 height 362
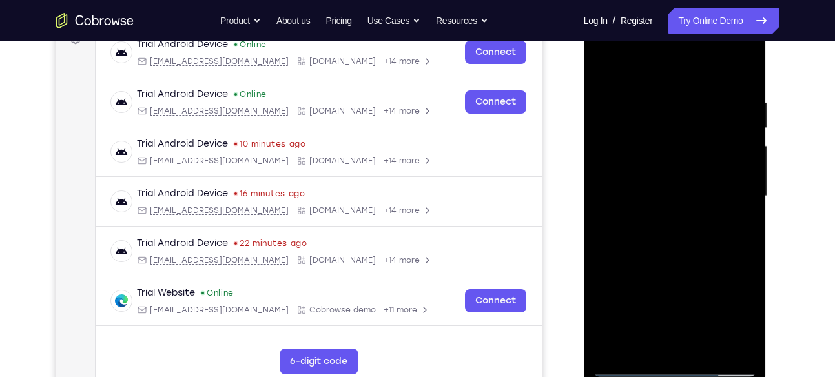
scroll to position [207, 0]
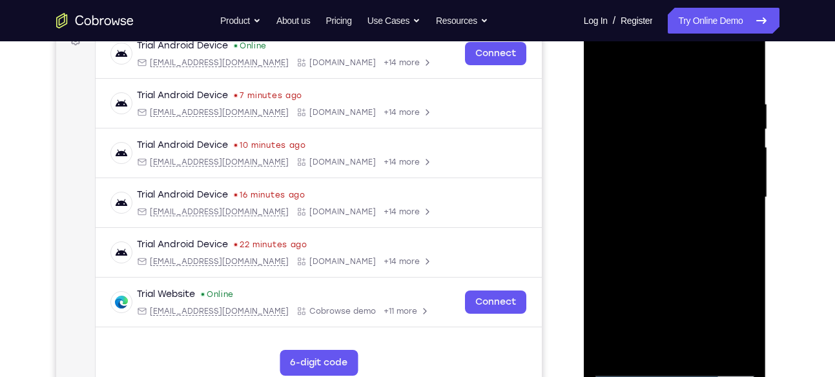
click at [694, 71] on div at bounding box center [675, 198] width 163 height 362
click at [658, 145] on div at bounding box center [675, 198] width 163 height 362
click at [653, 172] on div at bounding box center [675, 198] width 163 height 362
click at [733, 176] on div at bounding box center [675, 198] width 163 height 362
click at [695, 184] on div at bounding box center [675, 198] width 163 height 362
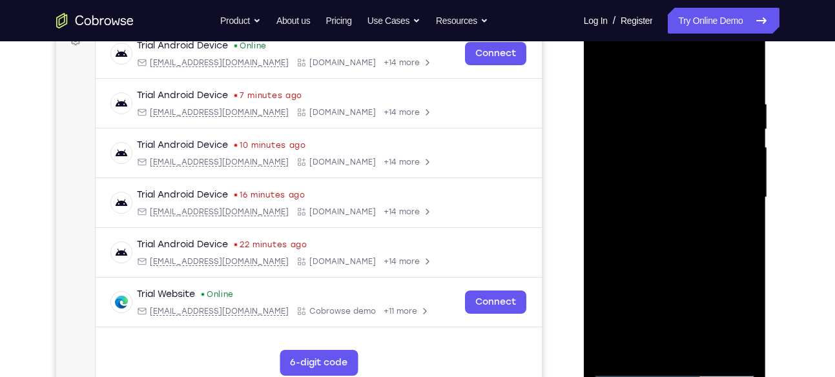
click at [647, 218] on div at bounding box center [675, 198] width 163 height 362
click at [723, 67] on div at bounding box center [675, 198] width 163 height 362
click at [645, 135] on div at bounding box center [675, 198] width 163 height 362
drag, startPoint x: 735, startPoint y: 148, endPoint x: 614, endPoint y: 142, distance: 121.0
click at [614, 142] on div at bounding box center [675, 198] width 163 height 362
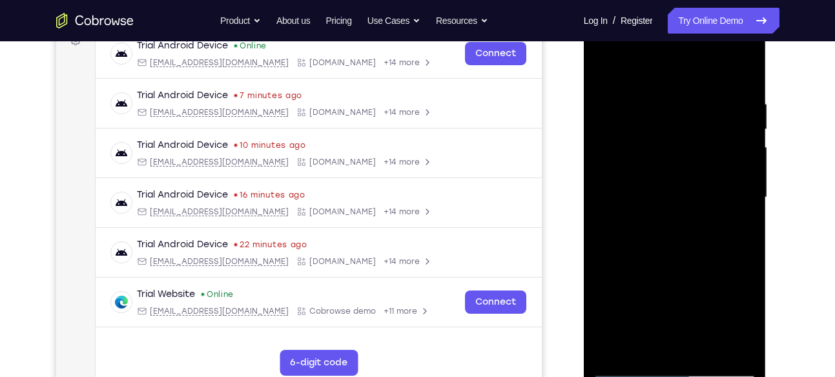
click at [680, 129] on div at bounding box center [675, 198] width 163 height 362
click at [723, 133] on div at bounding box center [675, 198] width 163 height 362
click at [700, 279] on div at bounding box center [675, 198] width 163 height 362
click at [664, 195] on div at bounding box center [675, 198] width 163 height 362
click at [720, 282] on div at bounding box center [675, 198] width 163 height 362
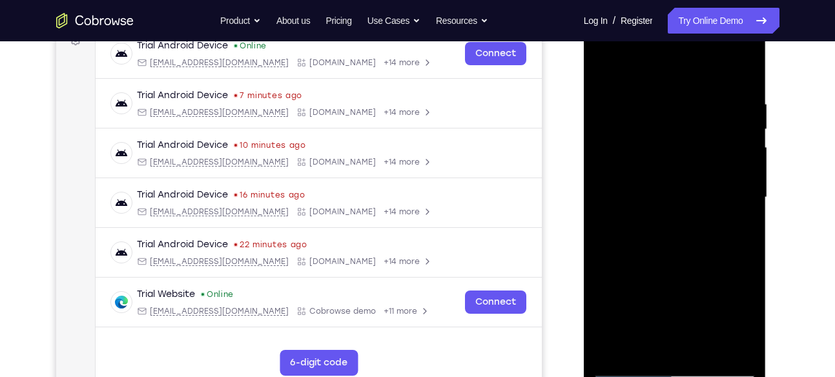
click at [645, 182] on div at bounding box center [675, 198] width 163 height 362
click at [721, 292] on div at bounding box center [675, 198] width 163 height 362
click at [664, 256] on div at bounding box center [675, 198] width 163 height 362
click at [722, 284] on div at bounding box center [675, 198] width 163 height 362
click at [651, 201] on div at bounding box center [675, 198] width 163 height 362
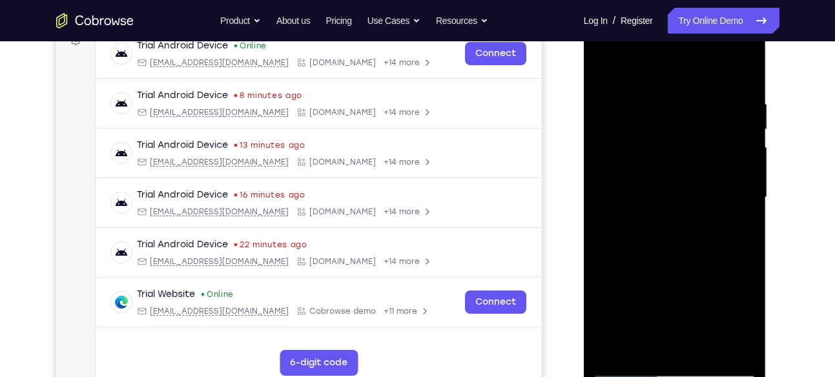
click at [646, 218] on div at bounding box center [675, 198] width 163 height 362
click at [616, 220] on div at bounding box center [675, 198] width 163 height 362
click at [730, 289] on div at bounding box center [675, 198] width 163 height 362
drag, startPoint x: 707, startPoint y: 253, endPoint x: 733, endPoint y: 180, distance: 77.4
click at [733, 180] on div at bounding box center [675, 198] width 163 height 362
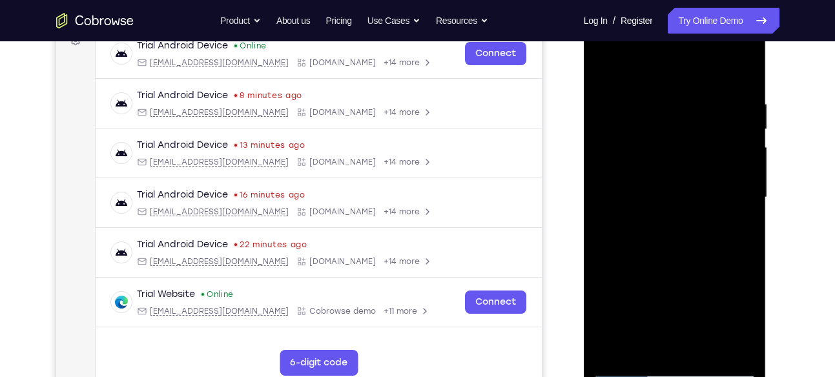
drag, startPoint x: 716, startPoint y: 202, endPoint x: 693, endPoint y: 101, distance: 102.8
click at [693, 101] on div at bounding box center [675, 198] width 163 height 362
drag, startPoint x: 680, startPoint y: 169, endPoint x: 701, endPoint y: 109, distance: 63.5
click at [701, 109] on div at bounding box center [675, 198] width 163 height 362
click at [642, 324] on div at bounding box center [675, 198] width 163 height 362
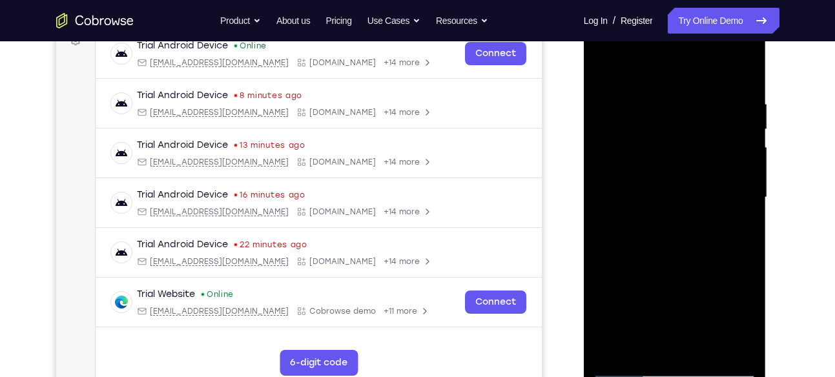
click at [716, 346] on div at bounding box center [675, 198] width 163 height 362
drag, startPoint x: 695, startPoint y: 163, endPoint x: 709, endPoint y: 238, distance: 76.8
click at [709, 238] on div at bounding box center [675, 198] width 163 height 362
drag, startPoint x: 703, startPoint y: 261, endPoint x: 727, endPoint y: 183, distance: 81.1
click at [727, 183] on div at bounding box center [675, 198] width 163 height 362
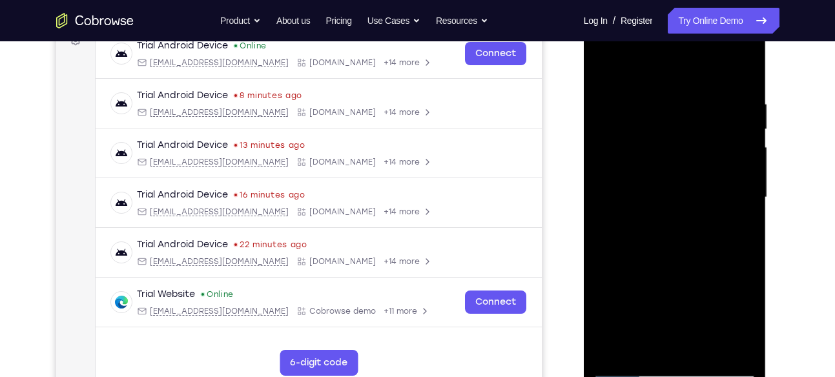
click at [744, 182] on div at bounding box center [675, 198] width 163 height 362
drag, startPoint x: 694, startPoint y: 275, endPoint x: 707, endPoint y: 228, distance: 49.1
click at [707, 228] on div at bounding box center [675, 198] width 163 height 362
click at [634, 281] on div at bounding box center [675, 198] width 163 height 362
drag, startPoint x: 680, startPoint y: 285, endPoint x: 692, endPoint y: 189, distance: 97.0
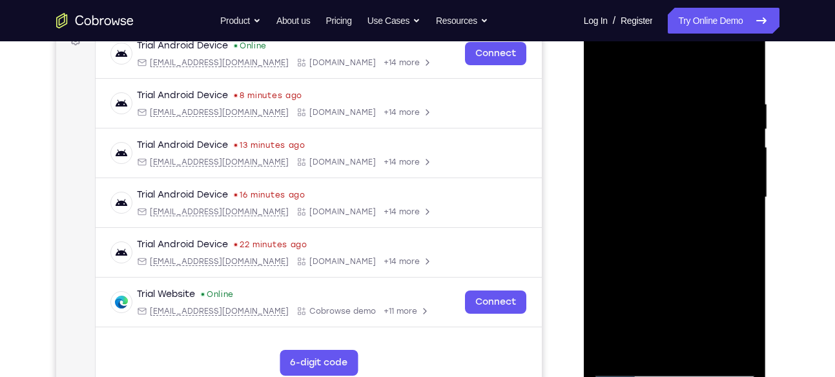
click at [692, 189] on div at bounding box center [675, 198] width 163 height 362
click at [720, 346] on div at bounding box center [675, 198] width 163 height 362
drag, startPoint x: 702, startPoint y: 180, endPoint x: 712, endPoint y: 220, distance: 41.4
click at [712, 220] on div at bounding box center [675, 198] width 163 height 362
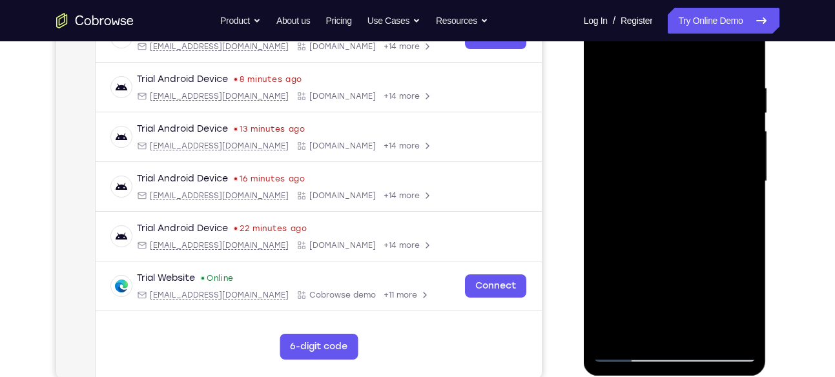
scroll to position [222, 0]
click at [647, 261] on div at bounding box center [675, 182] width 163 height 362
click at [647, 260] on div at bounding box center [675, 182] width 163 height 362
drag, startPoint x: 686, startPoint y: 282, endPoint x: 691, endPoint y: 214, distance: 68.0
click at [691, 214] on div at bounding box center [675, 182] width 163 height 362
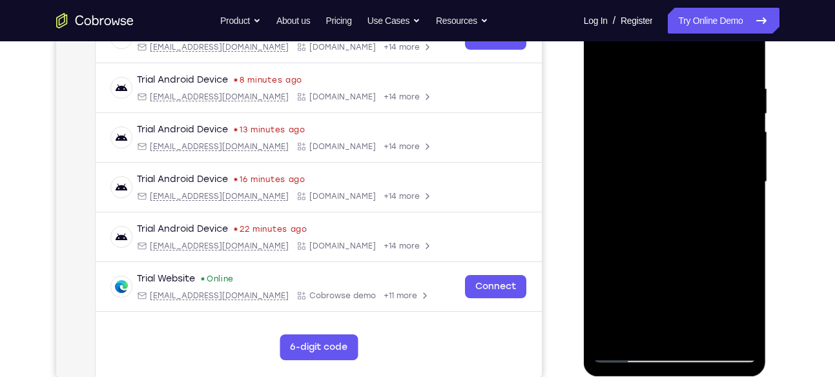
click at [614, 253] on div at bounding box center [675, 182] width 163 height 362
click at [702, 332] on div at bounding box center [675, 182] width 163 height 362
click at [699, 207] on div at bounding box center [675, 182] width 163 height 362
click at [621, 217] on div at bounding box center [675, 182] width 163 height 362
click at [709, 329] on div at bounding box center [675, 182] width 163 height 362
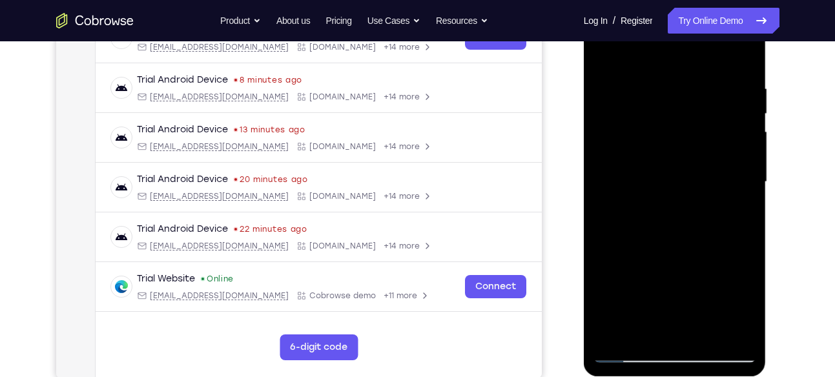
click at [726, 205] on div at bounding box center [675, 182] width 163 height 362
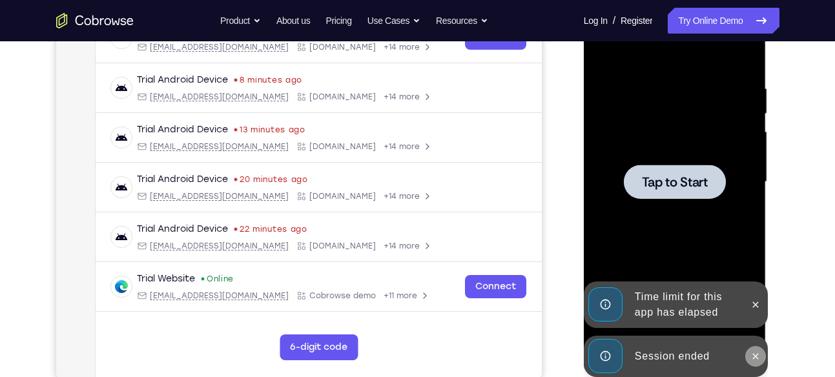
click at [753, 351] on icon at bounding box center [756, 356] width 10 height 10
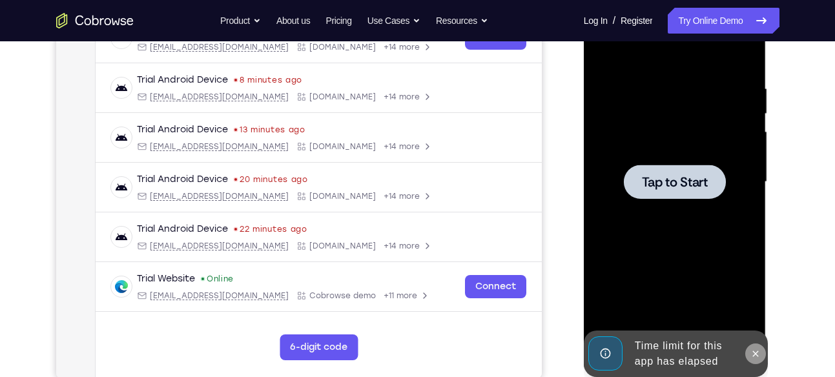
click at [757, 349] on icon at bounding box center [756, 354] width 10 height 10
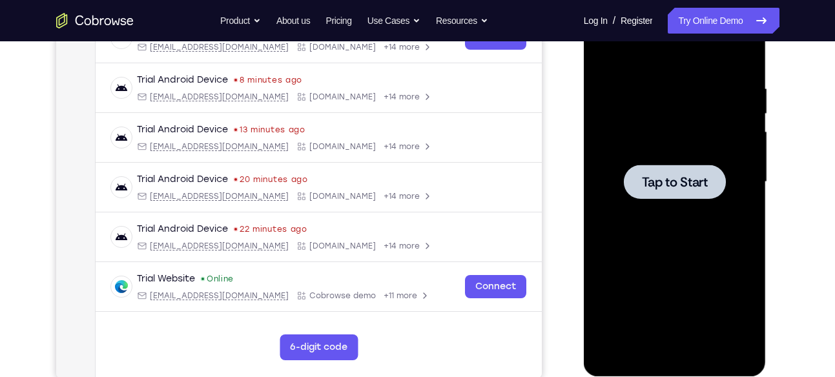
click at [700, 191] on div at bounding box center [675, 182] width 102 height 34
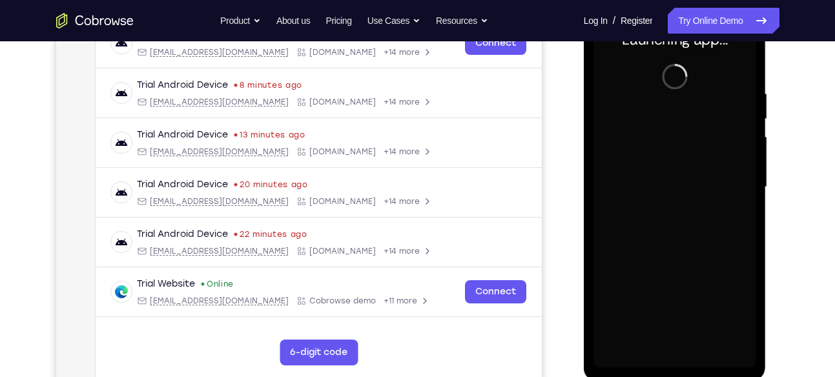
scroll to position [218, 0]
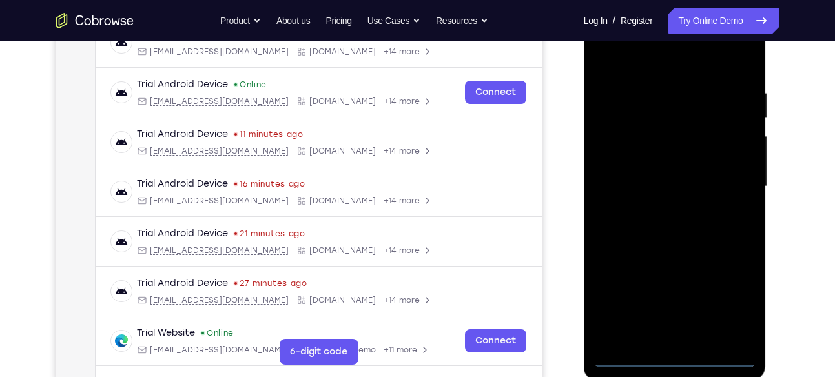
click at [679, 355] on div at bounding box center [675, 187] width 163 height 362
drag, startPoint x: 679, startPoint y: 355, endPoint x: 731, endPoint y: 311, distance: 67.9
click at [731, 311] on div at bounding box center [675, 187] width 163 height 362
click at [695, 260] on div at bounding box center [675, 187] width 163 height 362
click at [734, 293] on div at bounding box center [675, 187] width 163 height 362
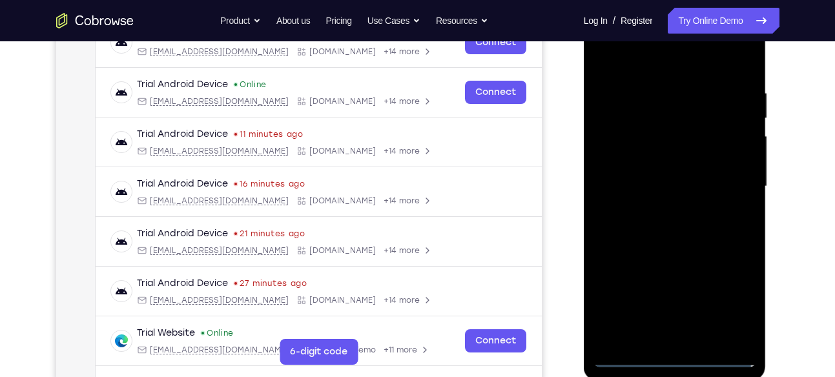
click at [671, 58] on div at bounding box center [675, 187] width 163 height 362
click at [662, 109] on div at bounding box center [675, 187] width 163 height 362
click at [655, 54] on div at bounding box center [675, 187] width 163 height 362
click at [648, 135] on div at bounding box center [675, 187] width 163 height 362
click at [693, 63] on div at bounding box center [675, 187] width 163 height 362
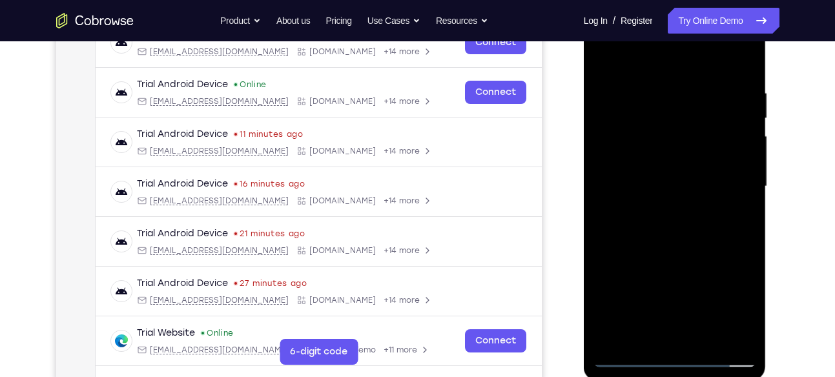
click at [661, 129] on div at bounding box center [675, 187] width 163 height 362
click at [664, 159] on div at bounding box center [675, 187] width 163 height 362
click at [674, 205] on div at bounding box center [675, 187] width 163 height 362
click at [730, 62] on div at bounding box center [675, 187] width 163 height 362
click at [642, 132] on div at bounding box center [675, 187] width 163 height 362
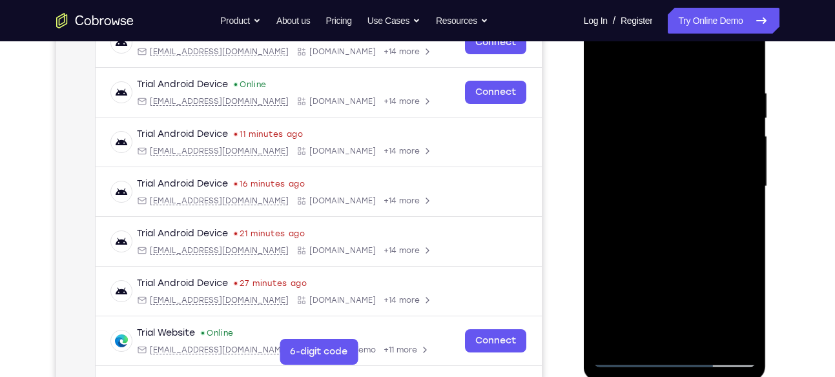
drag, startPoint x: 696, startPoint y: 125, endPoint x: 588, endPoint y: 137, distance: 108.5
click at [588, 137] on div at bounding box center [675, 188] width 183 height 385
drag, startPoint x: 666, startPoint y: 125, endPoint x: 795, endPoint y: 135, distance: 128.9
click at [768, 135] on html "Online web based iOS Simulators and Android Emulators. Run iPhone, iPad, Mobile…" at bounding box center [676, 190] width 184 height 388
drag, startPoint x: 639, startPoint y: 143, endPoint x: 826, endPoint y: 138, distance: 187.4
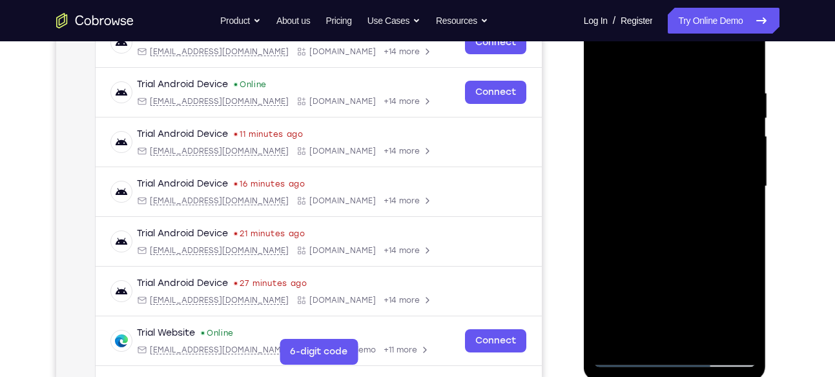
click at [768, 138] on html "Online web based iOS Simulators and Android Emulators. Run iPhone, iPad, Mobile…" at bounding box center [676, 190] width 184 height 388
click at [674, 131] on div at bounding box center [675, 187] width 163 height 362
click at [726, 117] on div at bounding box center [675, 187] width 163 height 362
click at [697, 267] on div at bounding box center [675, 187] width 163 height 362
click at [638, 252] on div at bounding box center [675, 187] width 163 height 362
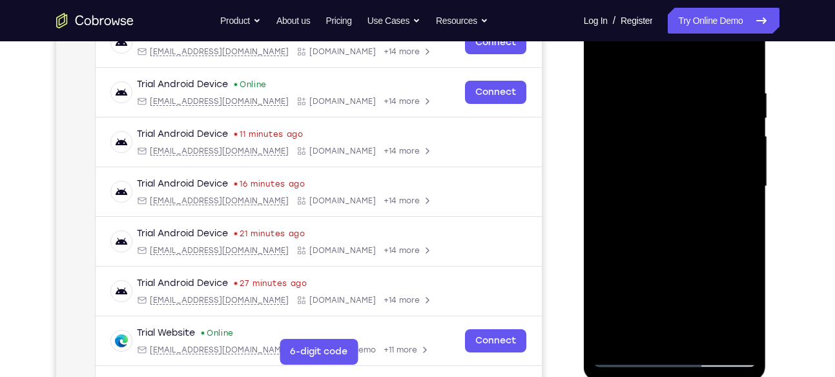
click at [720, 276] on div at bounding box center [675, 187] width 163 height 362
click at [703, 267] on div at bounding box center [675, 187] width 163 height 362
click at [732, 285] on div at bounding box center [675, 187] width 163 height 362
drag, startPoint x: 689, startPoint y: 211, endPoint x: 700, endPoint y: 187, distance: 26.0
click at [700, 187] on div at bounding box center [675, 187] width 163 height 362
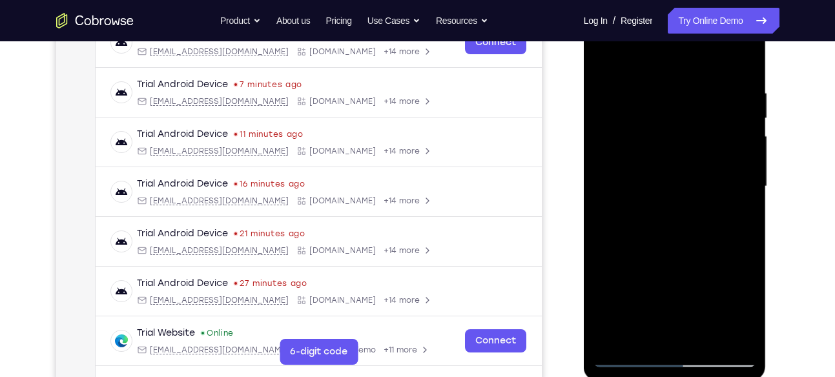
click at [744, 178] on div at bounding box center [675, 187] width 163 height 362
drag, startPoint x: 731, startPoint y: 209, endPoint x: 734, endPoint y: 156, distance: 52.4
click at [734, 156] on div at bounding box center [675, 187] width 163 height 362
drag, startPoint x: 719, startPoint y: 195, endPoint x: 719, endPoint y: 166, distance: 29.1
click at [719, 166] on div at bounding box center [675, 187] width 163 height 362
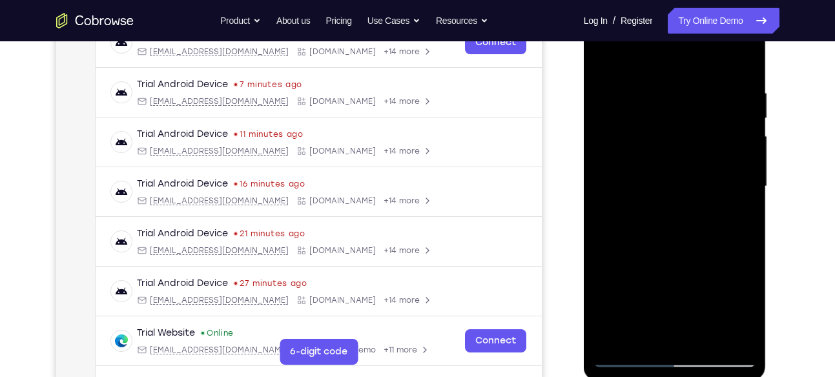
click at [645, 317] on div at bounding box center [675, 187] width 163 height 362
drag, startPoint x: 678, startPoint y: 300, endPoint x: 680, endPoint y: 206, distance: 93.7
click at [680, 206] on div at bounding box center [675, 187] width 163 height 362
click at [720, 338] on div at bounding box center [675, 187] width 163 height 362
click at [644, 239] on div at bounding box center [675, 187] width 163 height 362
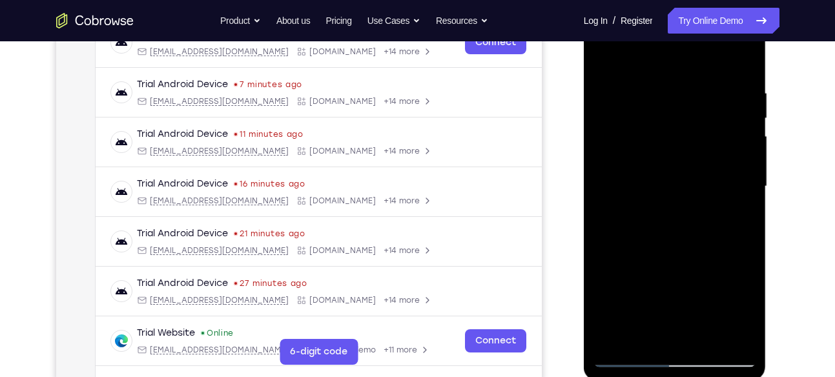
click at [716, 266] on div at bounding box center [675, 187] width 163 height 362
click at [642, 331] on div at bounding box center [675, 187] width 163 height 362
drag, startPoint x: 676, startPoint y: 293, endPoint x: 682, endPoint y: 216, distance: 77.7
click at [682, 216] on div at bounding box center [675, 187] width 163 height 362
click at [715, 337] on div at bounding box center [675, 187] width 163 height 362
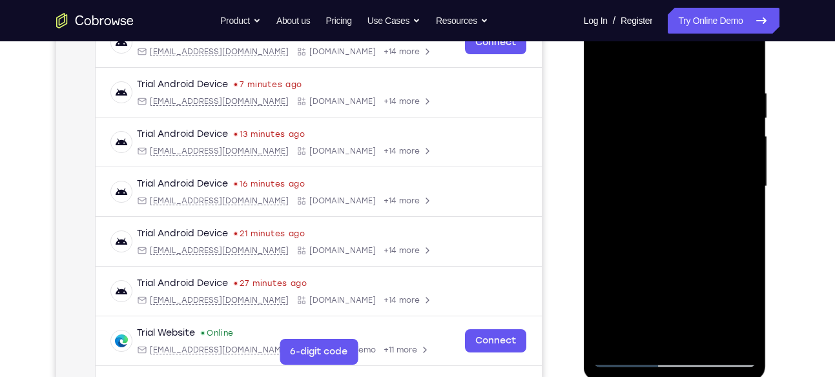
drag, startPoint x: 690, startPoint y: 235, endPoint x: 702, endPoint y: 163, distance: 73.3
click at [702, 163] on div at bounding box center [675, 187] width 163 height 362
click at [673, 292] on div at bounding box center [675, 187] width 163 height 362
click at [715, 341] on div at bounding box center [675, 187] width 163 height 362
click at [621, 182] on div at bounding box center [675, 187] width 163 height 362
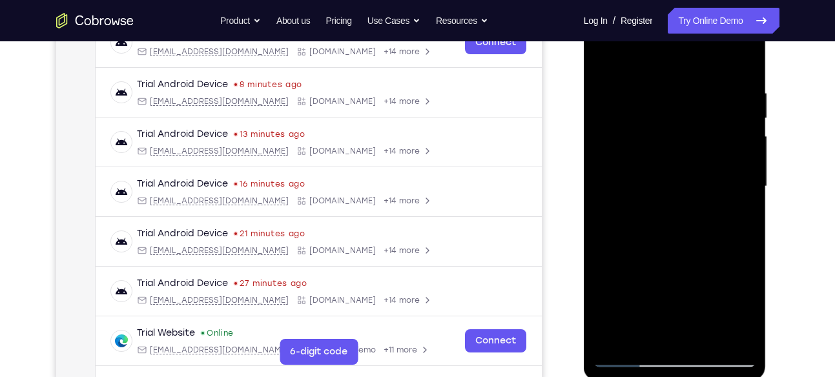
click at [618, 180] on div at bounding box center [675, 187] width 163 height 362
click at [703, 273] on div at bounding box center [675, 187] width 163 height 362
click at [716, 269] on div at bounding box center [675, 187] width 163 height 362
click at [717, 270] on div at bounding box center [675, 187] width 163 height 362
click at [720, 211] on div at bounding box center [675, 187] width 163 height 362
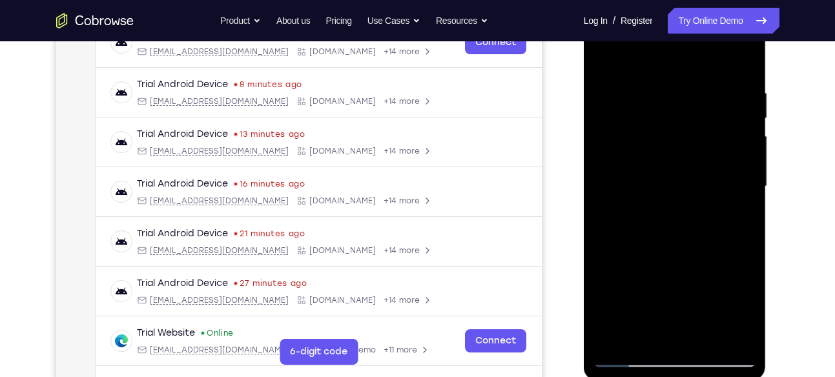
click at [668, 204] on div at bounding box center [675, 187] width 163 height 362
click at [686, 214] on div at bounding box center [675, 187] width 163 height 362
click at [682, 208] on div at bounding box center [675, 187] width 163 height 362
